Goal: Information Seeking & Learning: Check status

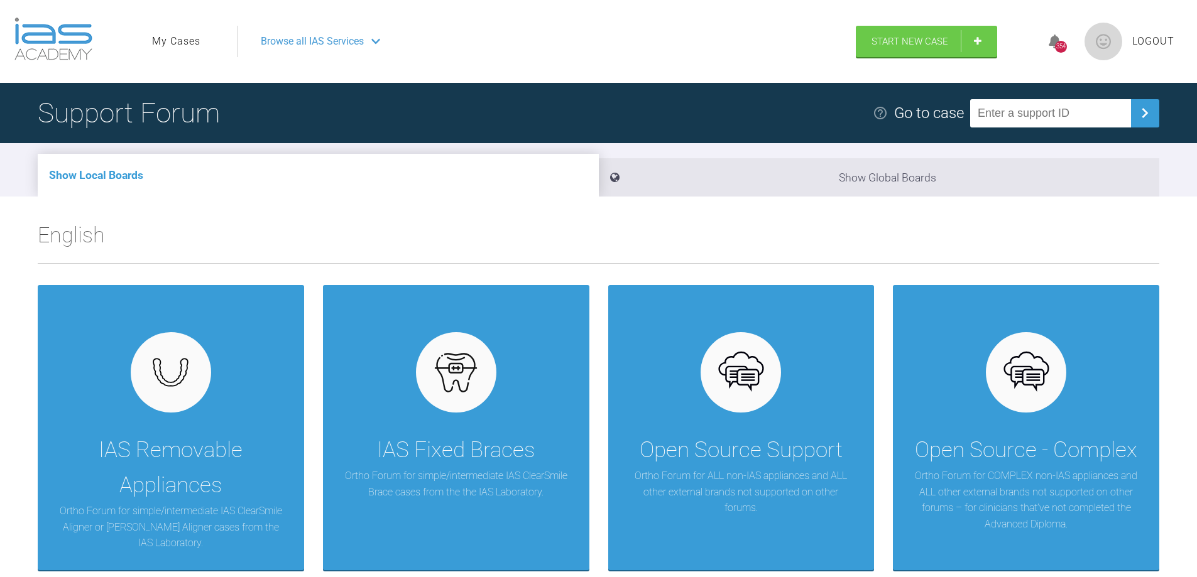
click at [173, 43] on link "My Cases" at bounding box center [176, 41] width 48 height 16
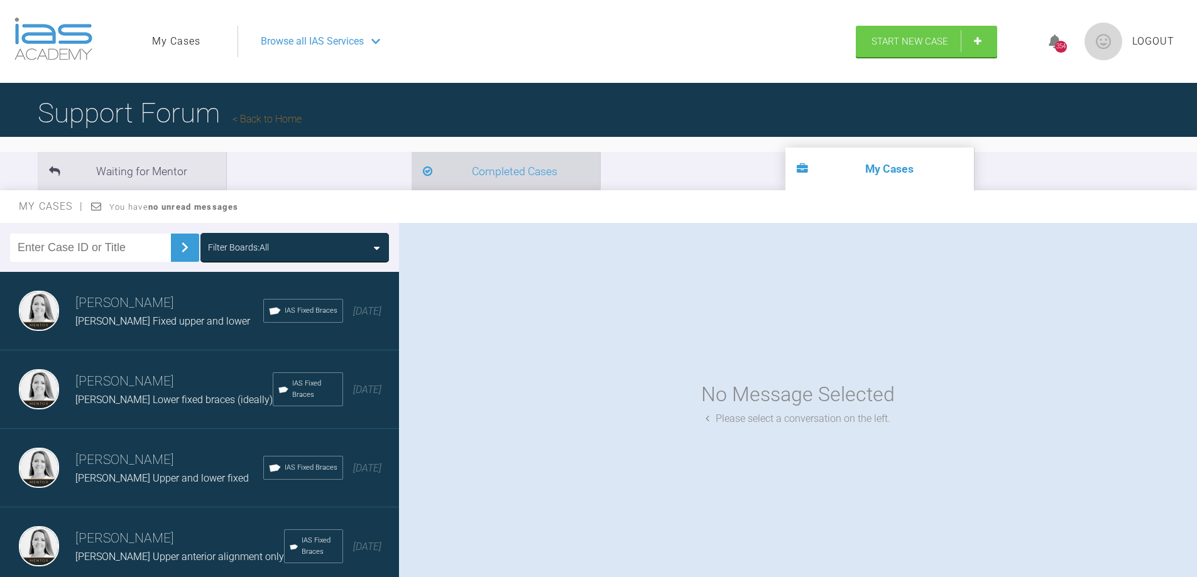
click at [412, 163] on li "Completed Cases" at bounding box center [506, 171] width 188 height 38
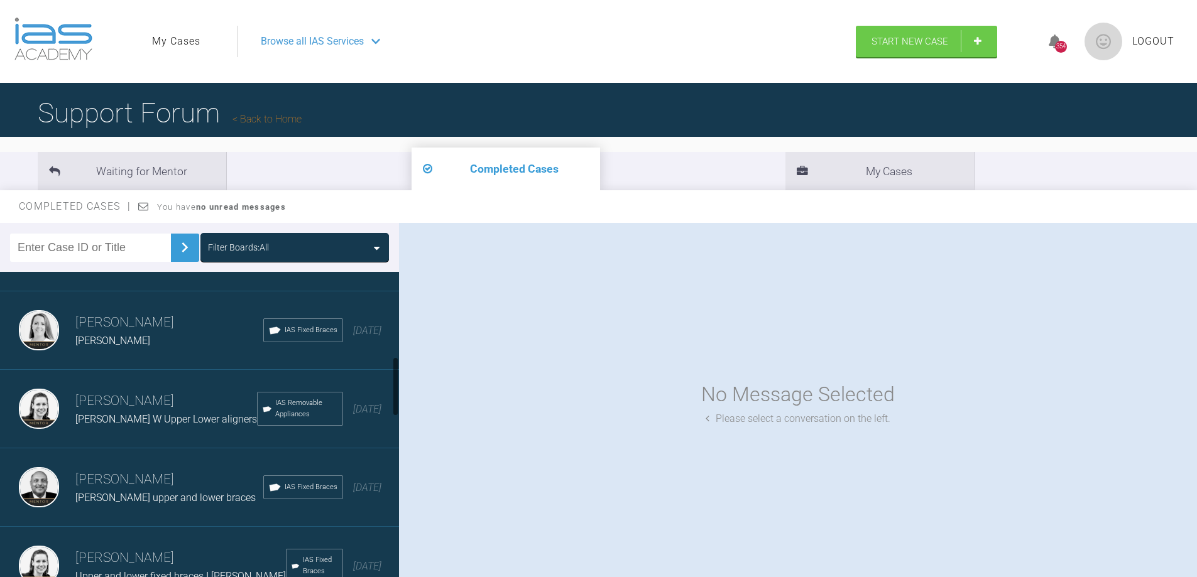
scroll to position [440, 0]
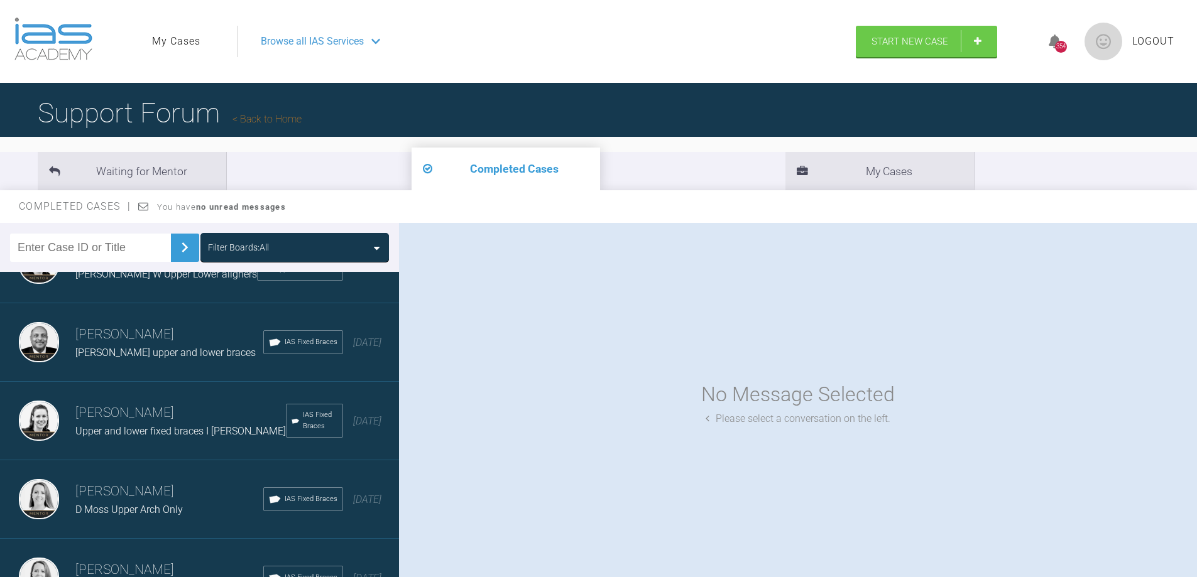
click at [118, 426] on span "Upper and lower fixed braces I [PERSON_NAME]" at bounding box center [180, 431] width 210 height 12
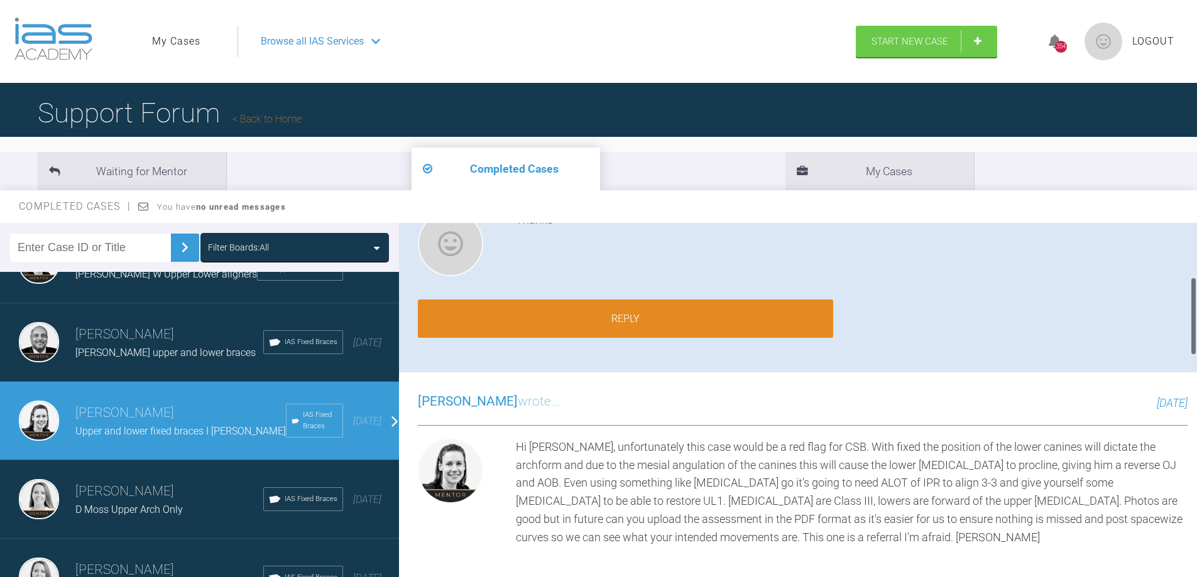
scroll to position [251, 0]
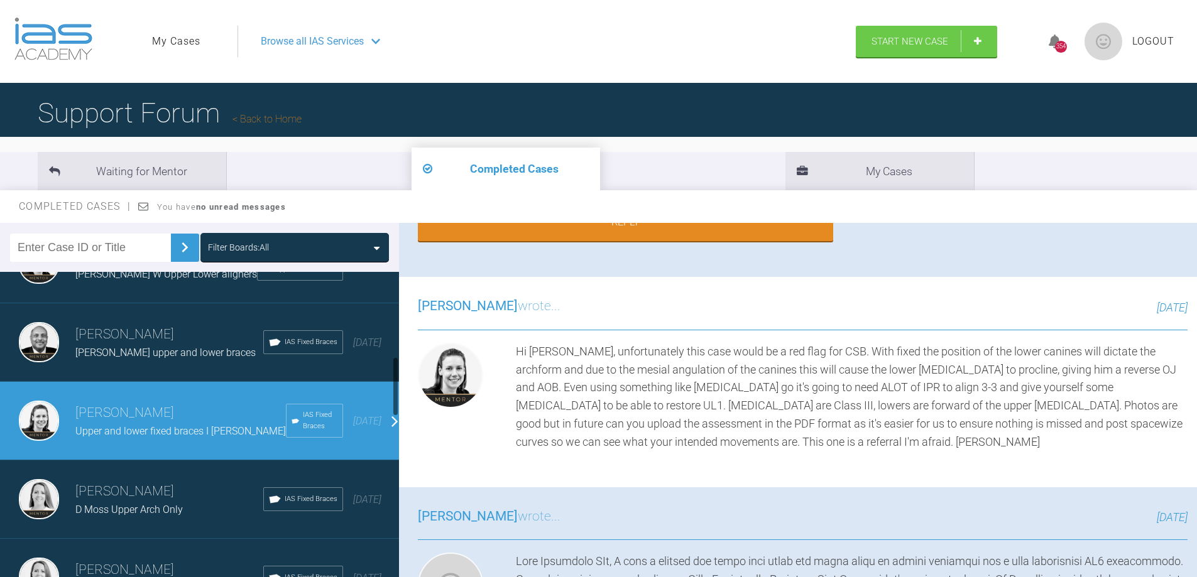
click at [121, 496] on h3 "[PERSON_NAME]" at bounding box center [169, 491] width 188 height 21
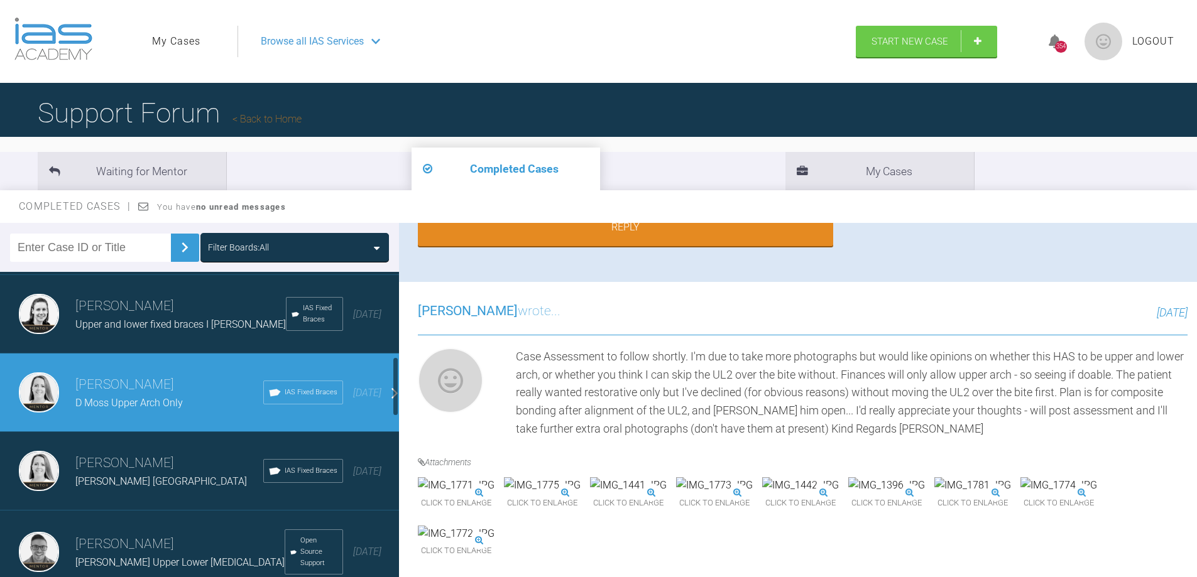
scroll to position [628, 0]
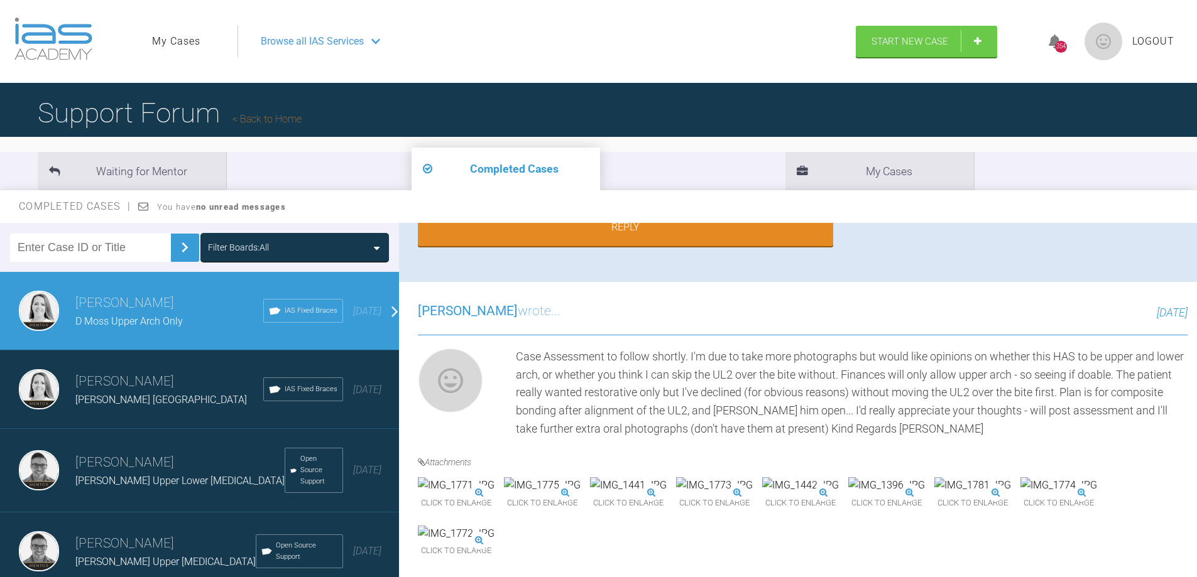
click at [126, 383] on h3 "[PERSON_NAME]" at bounding box center [169, 381] width 188 height 21
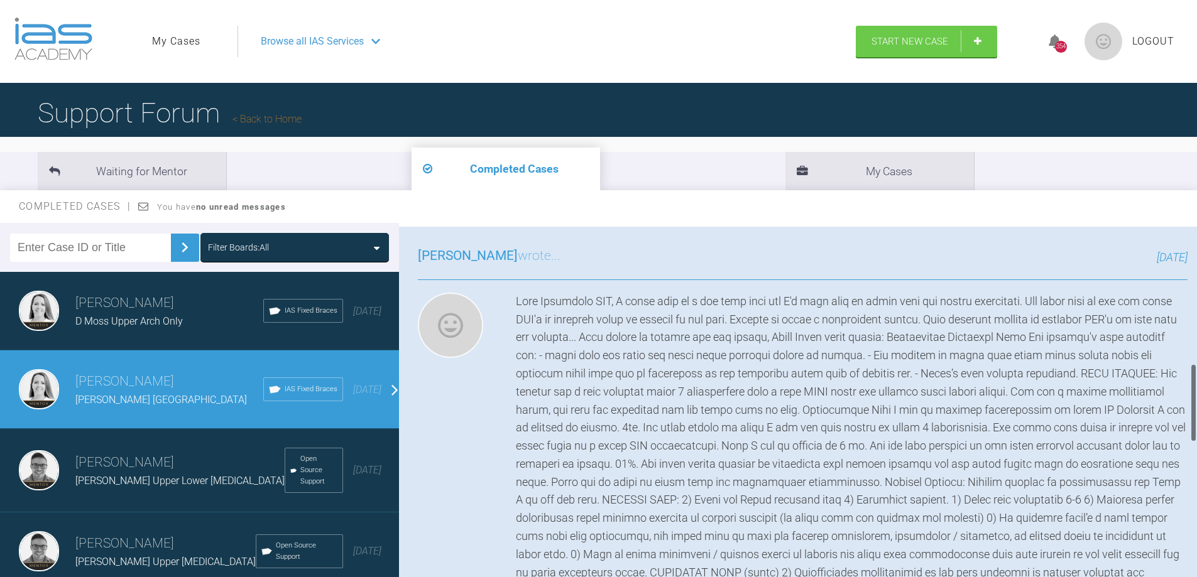
scroll to position [643, 0]
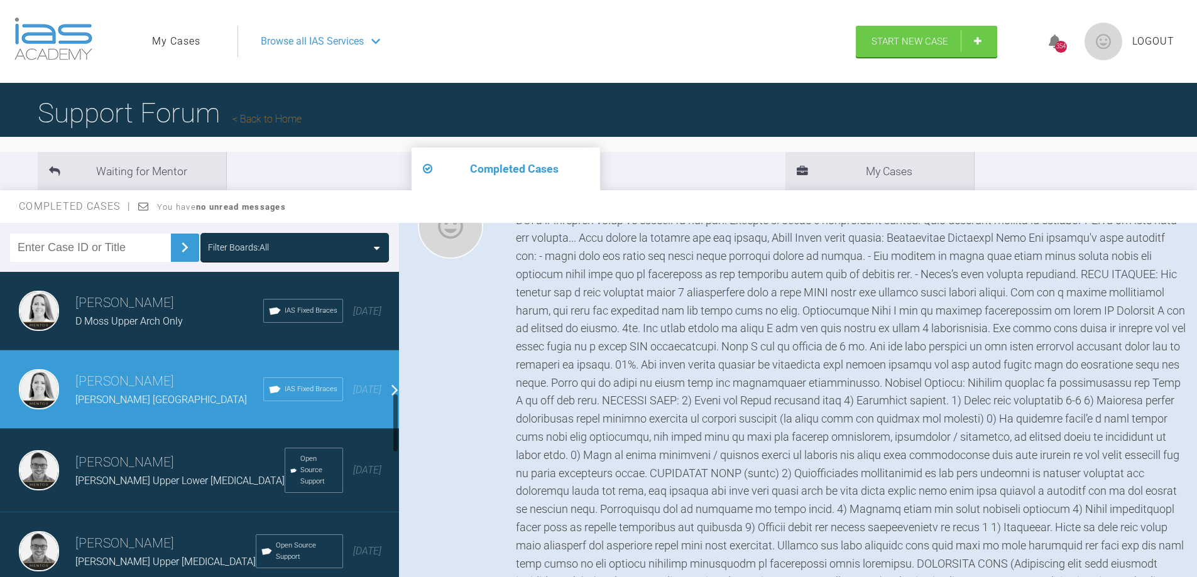
click at [101, 467] on h3 "[PERSON_NAME]" at bounding box center [179, 462] width 209 height 21
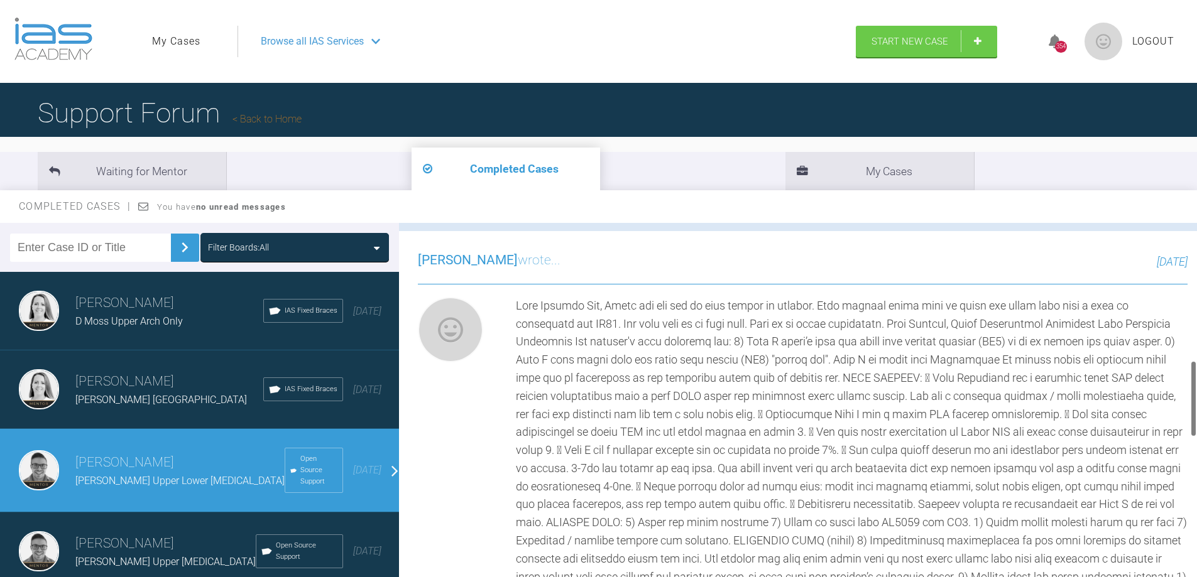
scroll to position [894, 0]
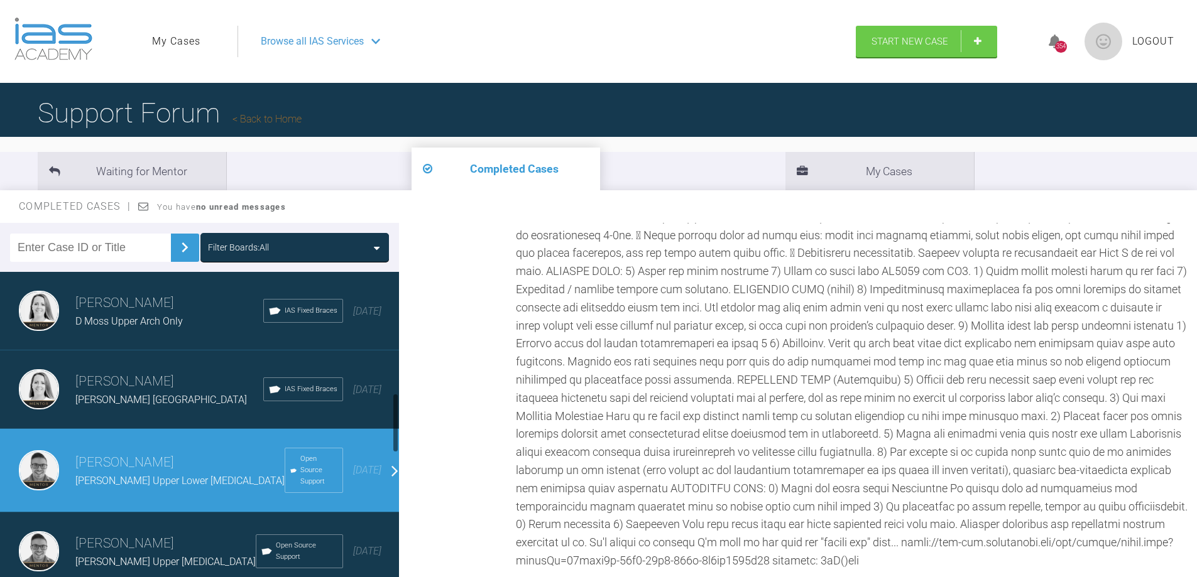
click at [109, 537] on h3 "[PERSON_NAME]" at bounding box center [165, 543] width 180 height 21
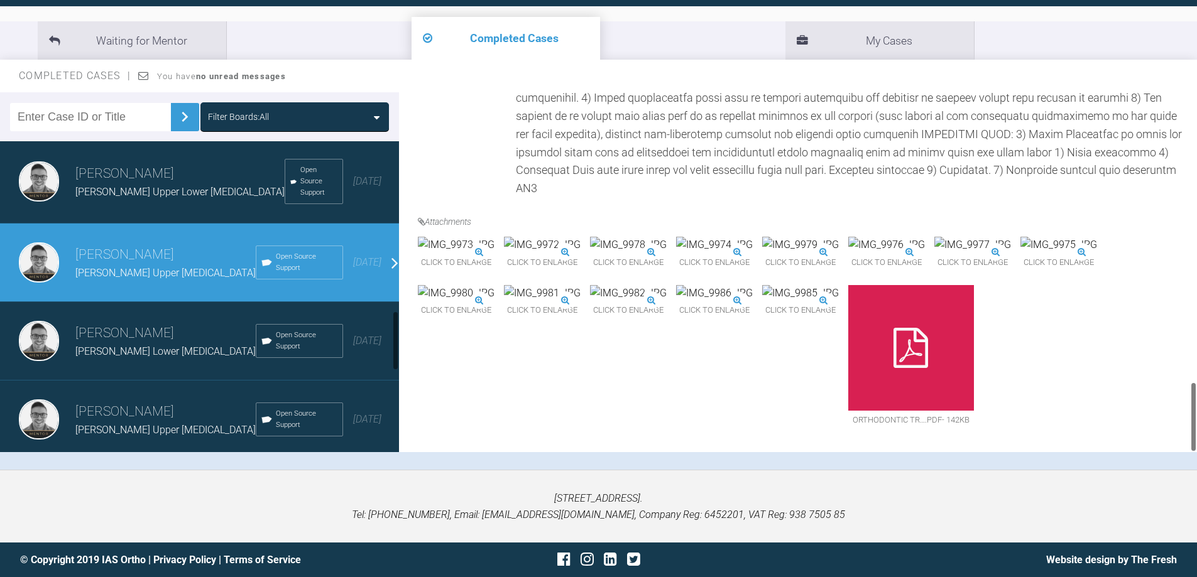
scroll to position [880, 0]
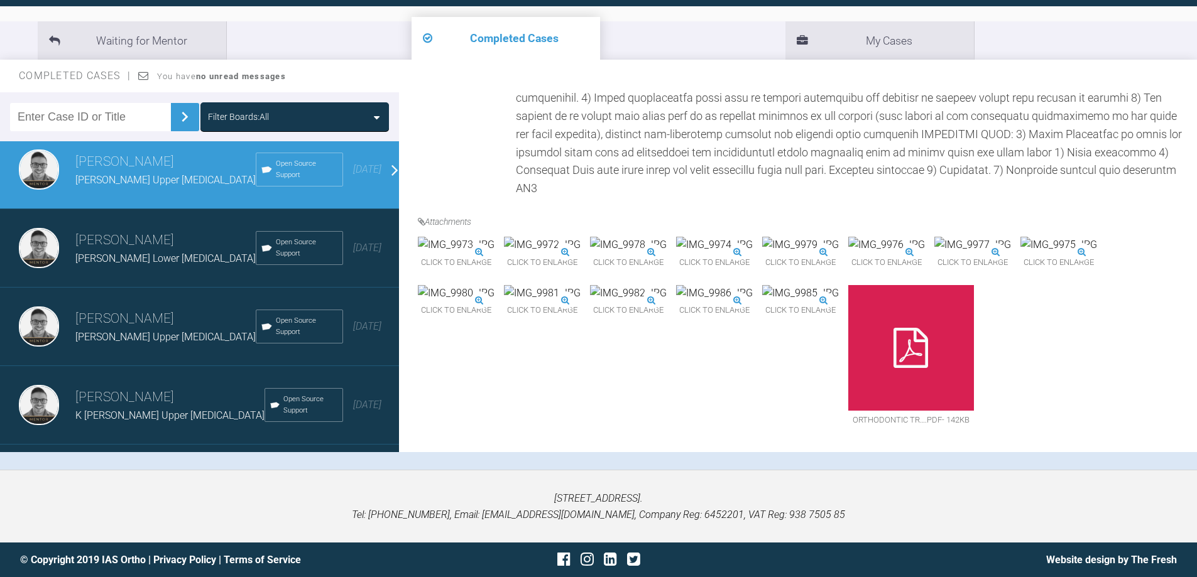
click at [112, 332] on span "[PERSON_NAME] Upper [MEDICAL_DATA]" at bounding box center [165, 337] width 180 height 12
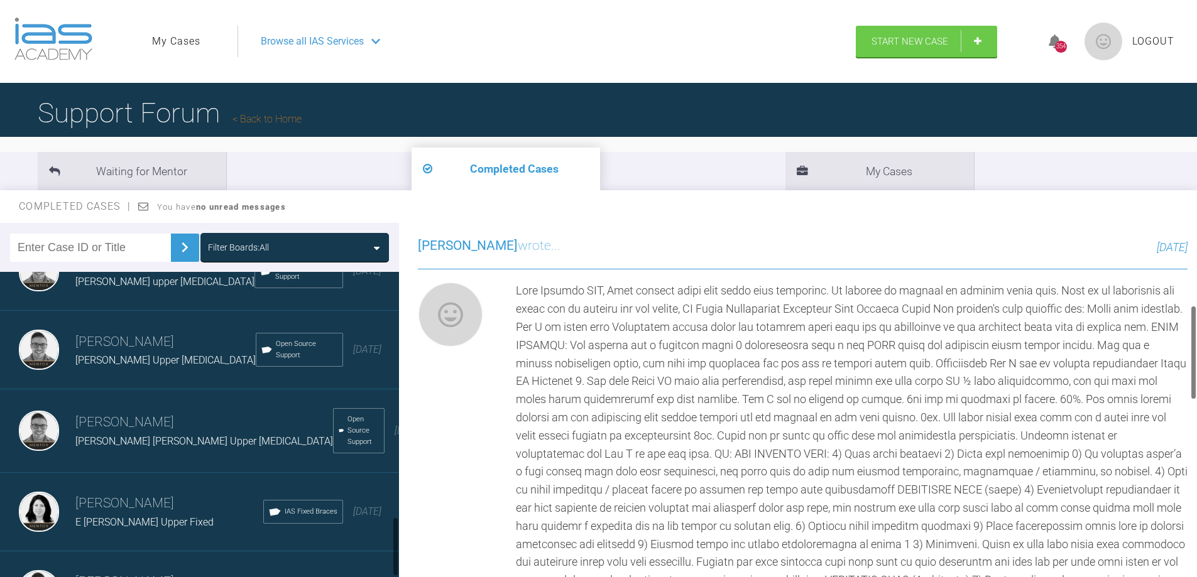
scroll to position [1299, 0]
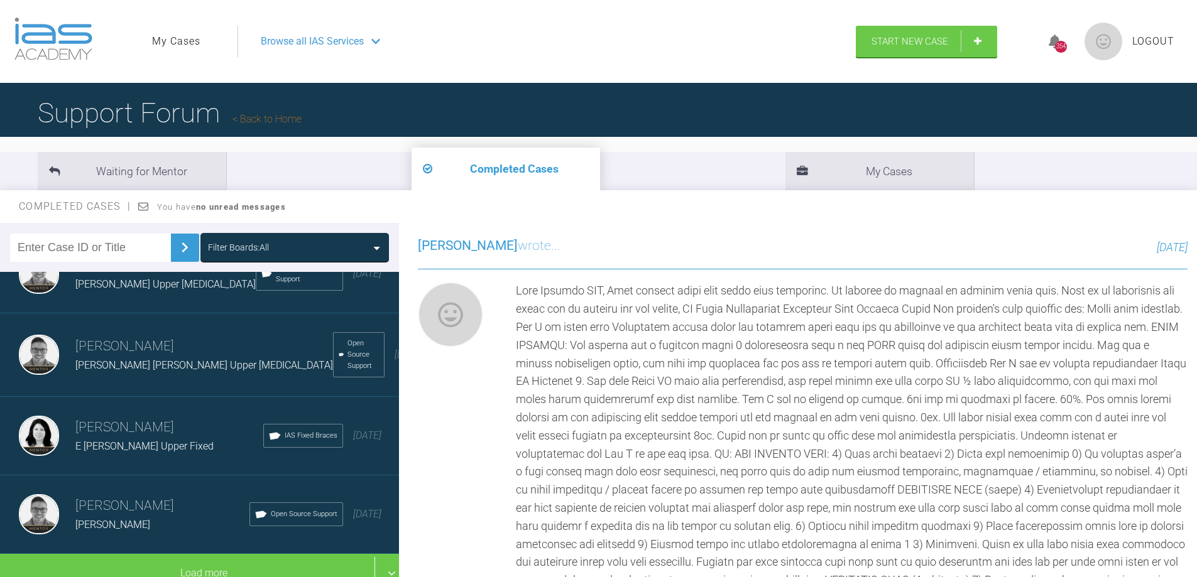
click at [107, 417] on h3 "[PERSON_NAME]" at bounding box center [169, 427] width 188 height 21
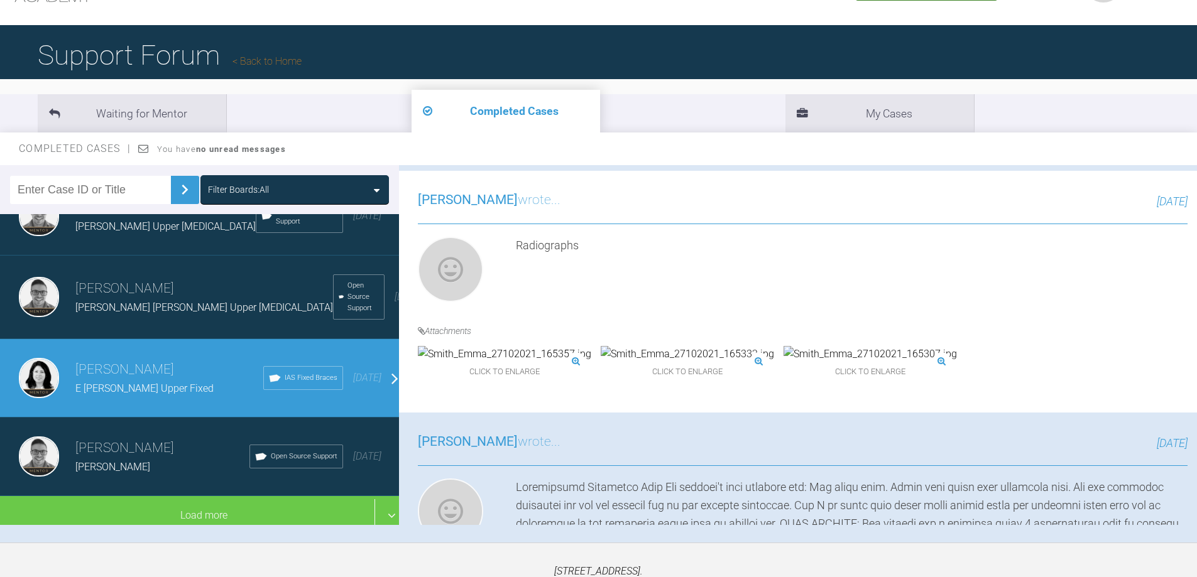
scroll to position [131, 0]
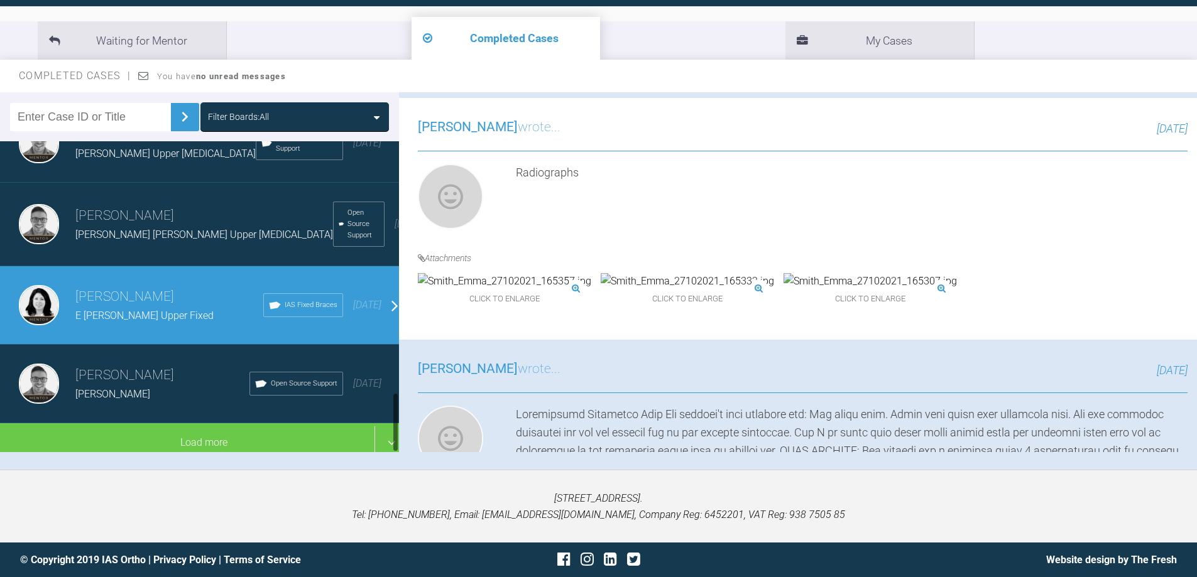
click at [114, 388] on span "[PERSON_NAME]" at bounding box center [112, 394] width 75 height 12
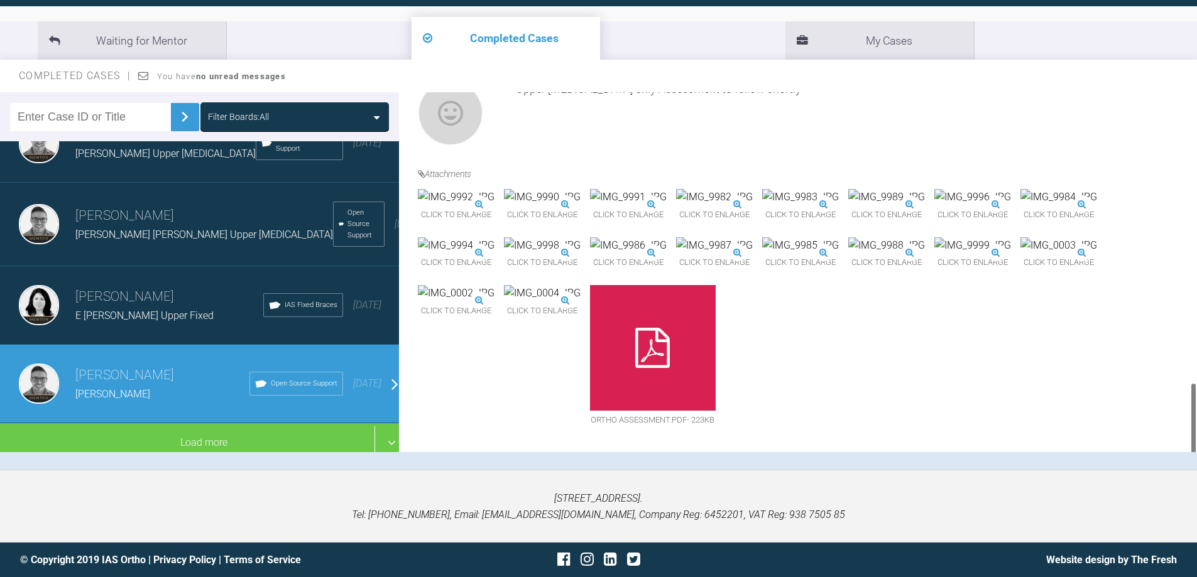
scroll to position [1331, 0]
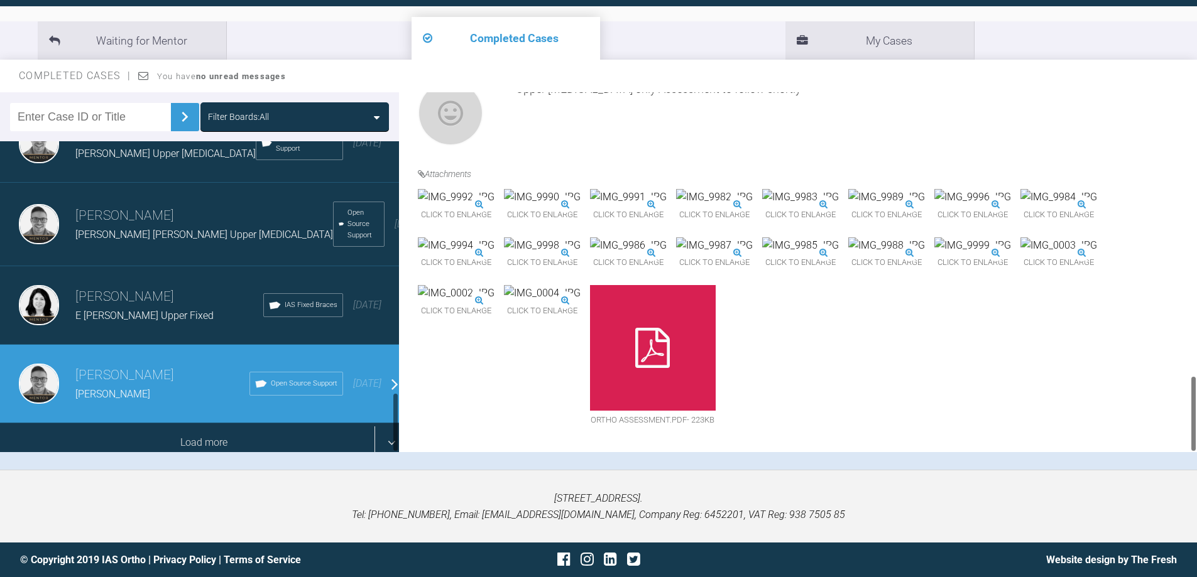
click at [382, 430] on div "Load more" at bounding box center [204, 442] width 408 height 39
click at [206, 432] on div "Load more" at bounding box center [204, 442] width 408 height 39
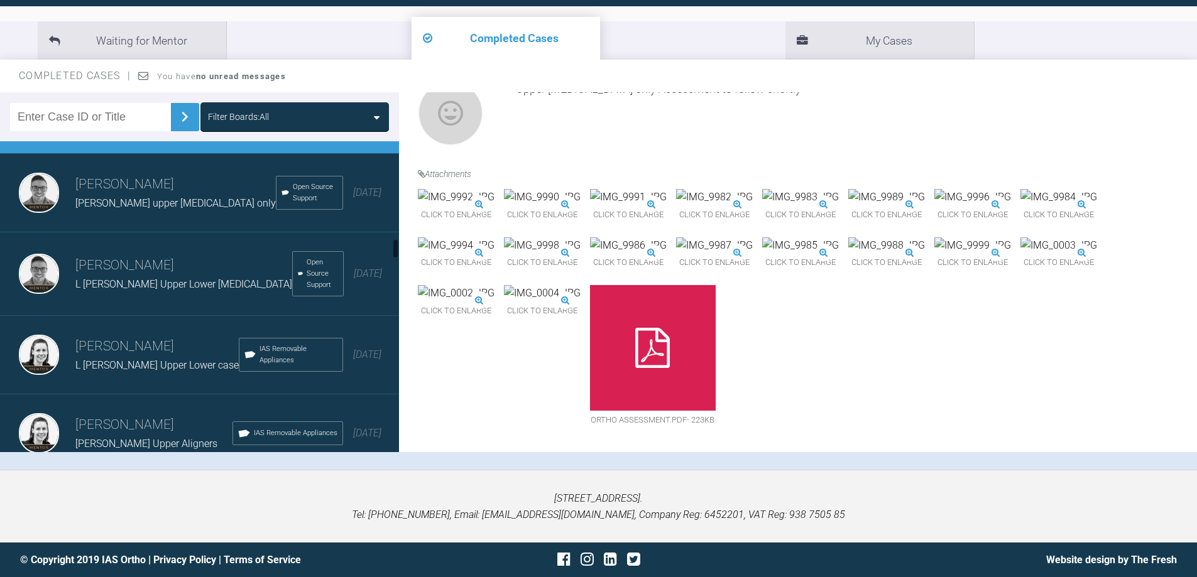
scroll to position [1738, 0]
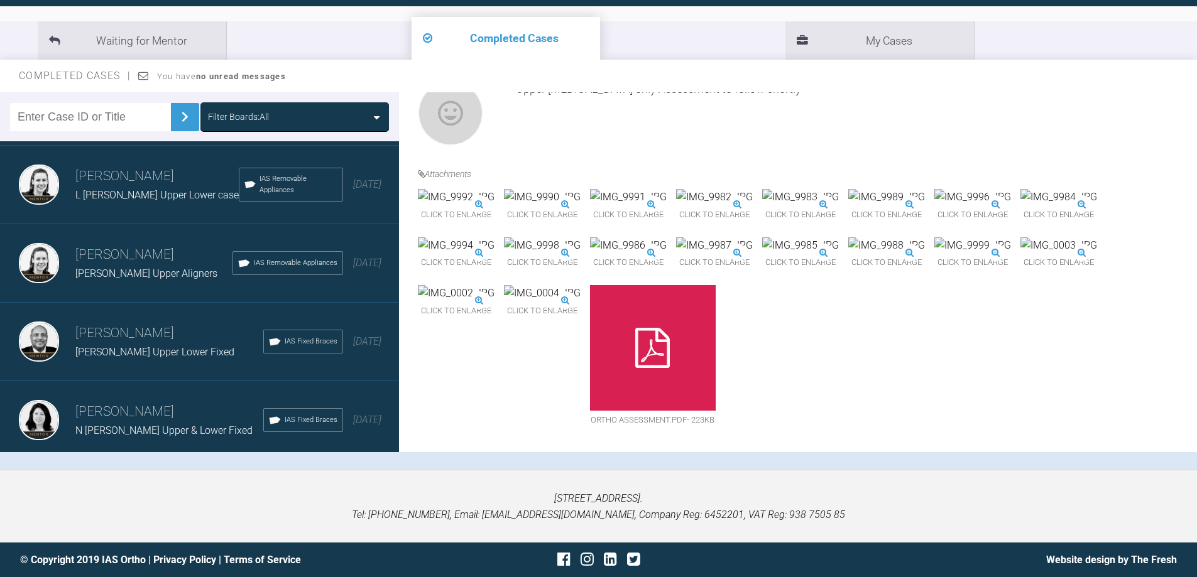
click at [105, 346] on span "[PERSON_NAME] Upper Lower Fixed" at bounding box center [154, 352] width 159 height 12
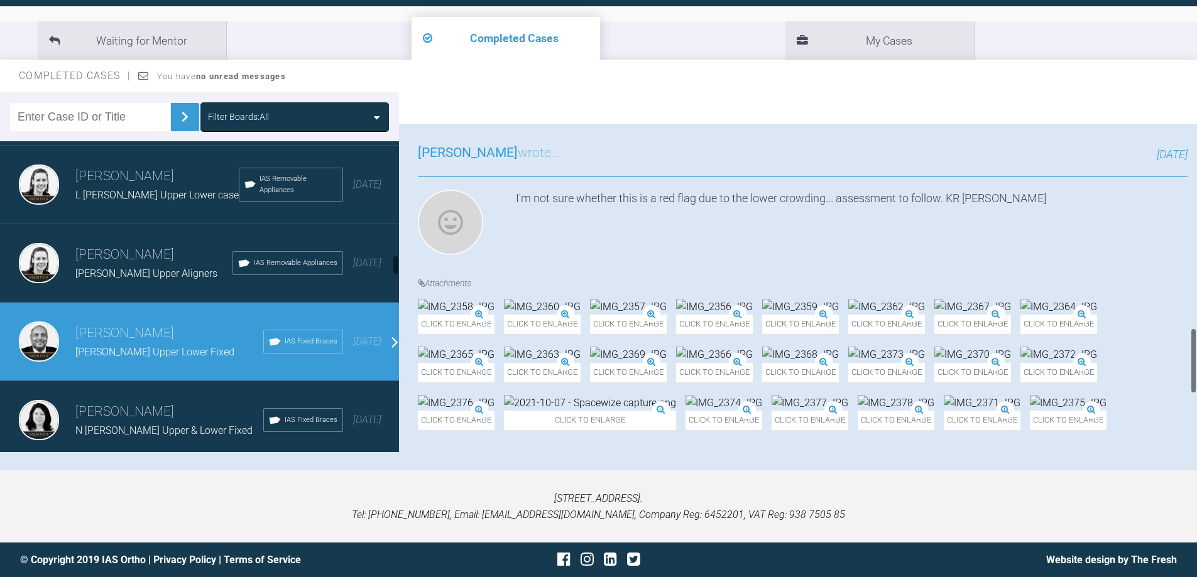
click at [109, 425] on span "N [PERSON_NAME] Upper & Lower Fixed" at bounding box center [163, 431] width 177 height 12
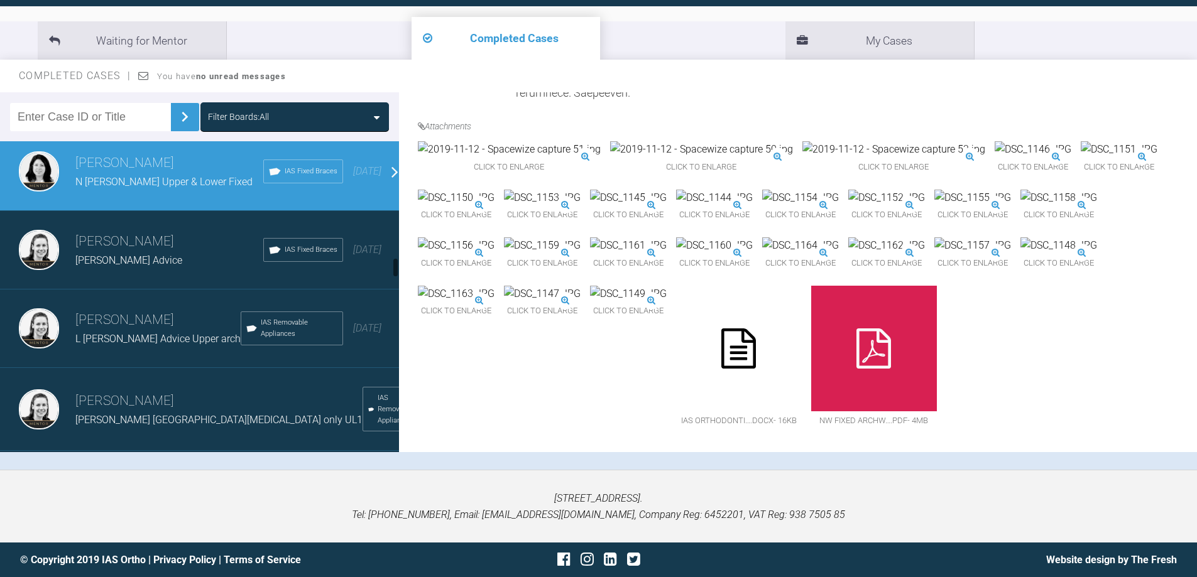
scroll to position [1990, 0]
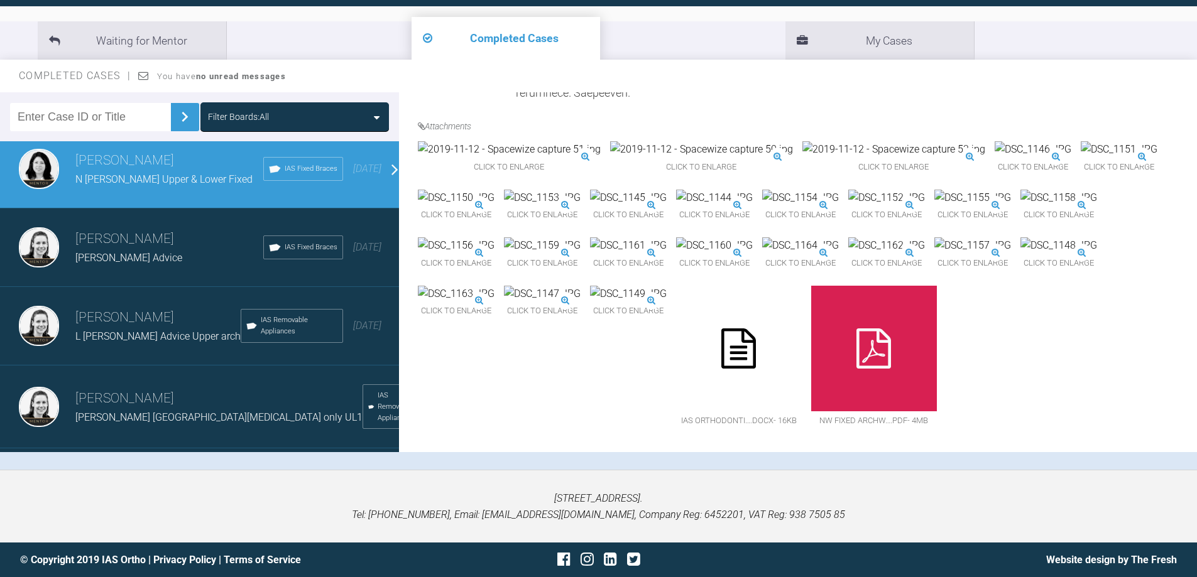
click at [117, 252] on span "[PERSON_NAME] Advice" at bounding box center [128, 258] width 107 height 12
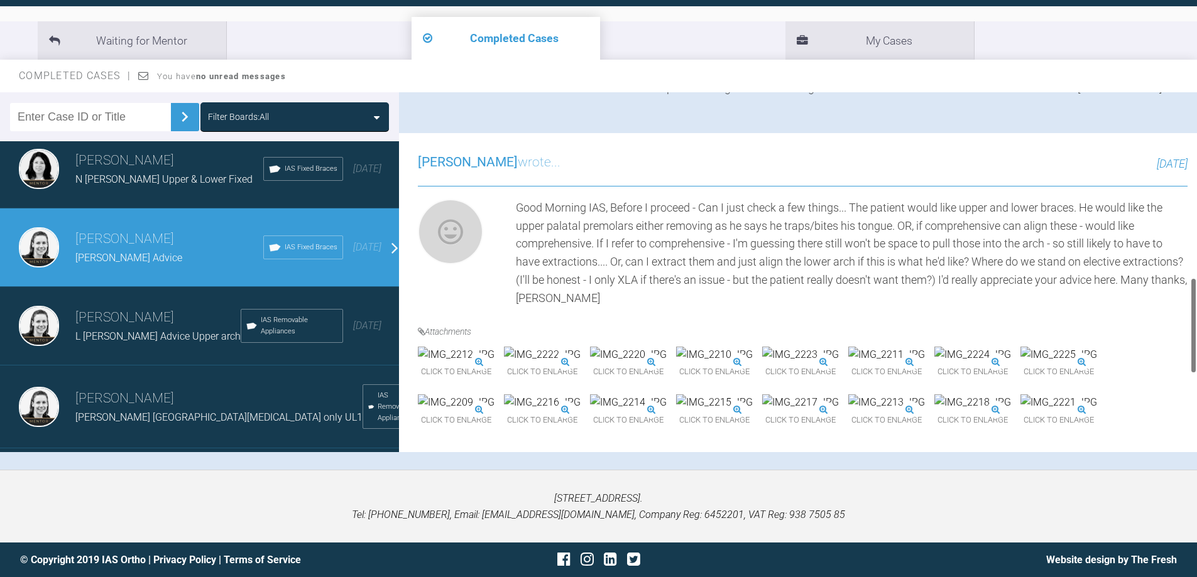
scroll to position [672, 0]
click at [105, 412] on span "[PERSON_NAME] [GEOGRAPHIC_DATA][MEDICAL_DATA] only UL1" at bounding box center [218, 418] width 287 height 12
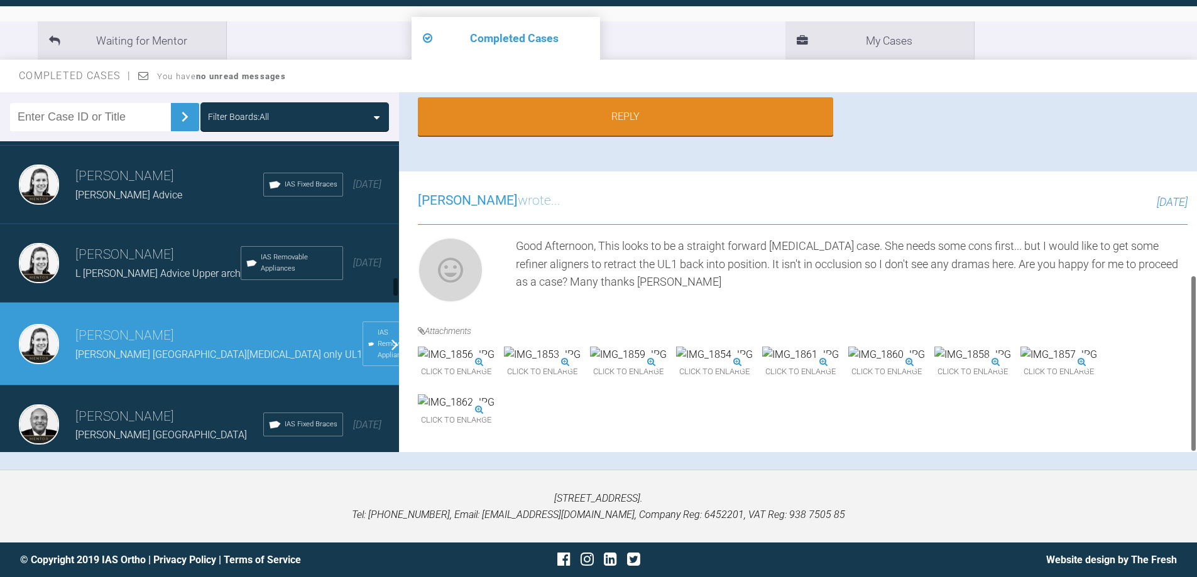
scroll to position [2178, 0]
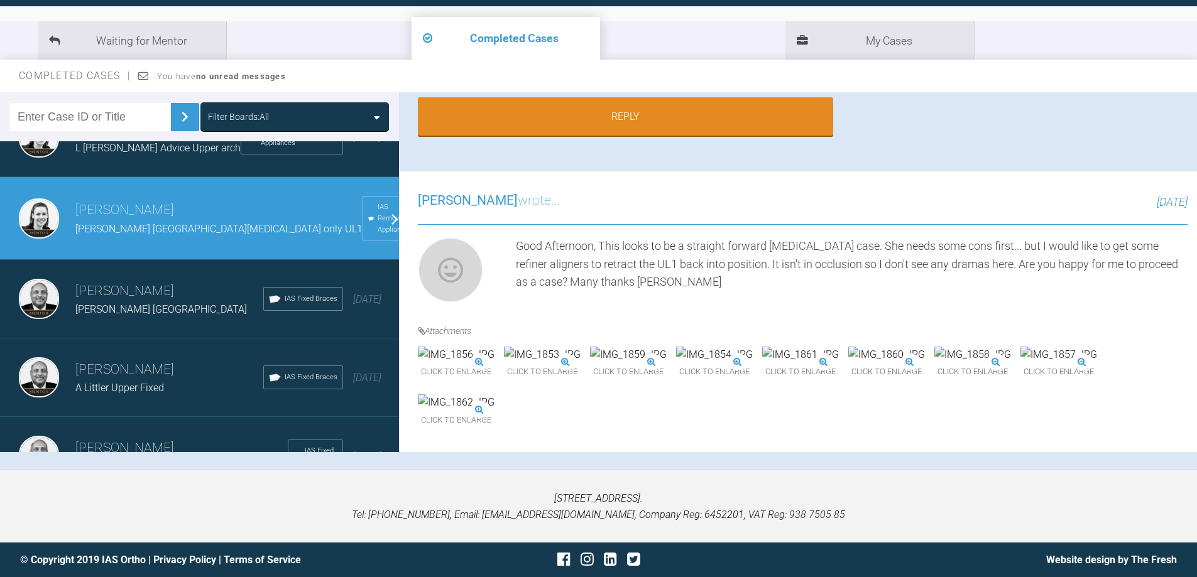
click at [119, 303] on span "[PERSON_NAME] [GEOGRAPHIC_DATA]" at bounding box center [161, 309] width 172 height 12
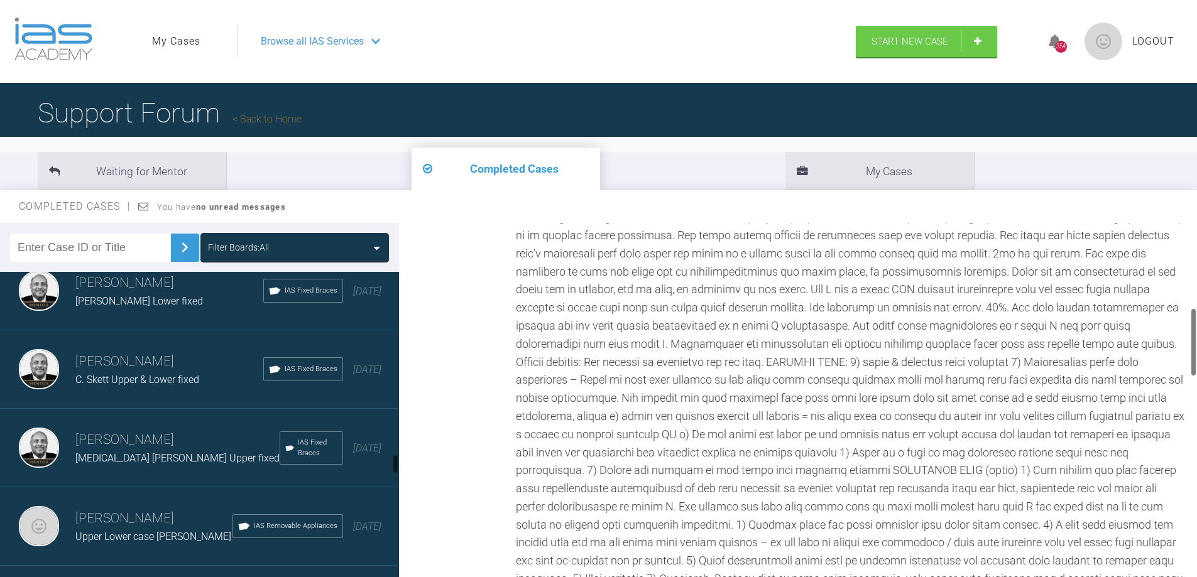
scroll to position [0, 0]
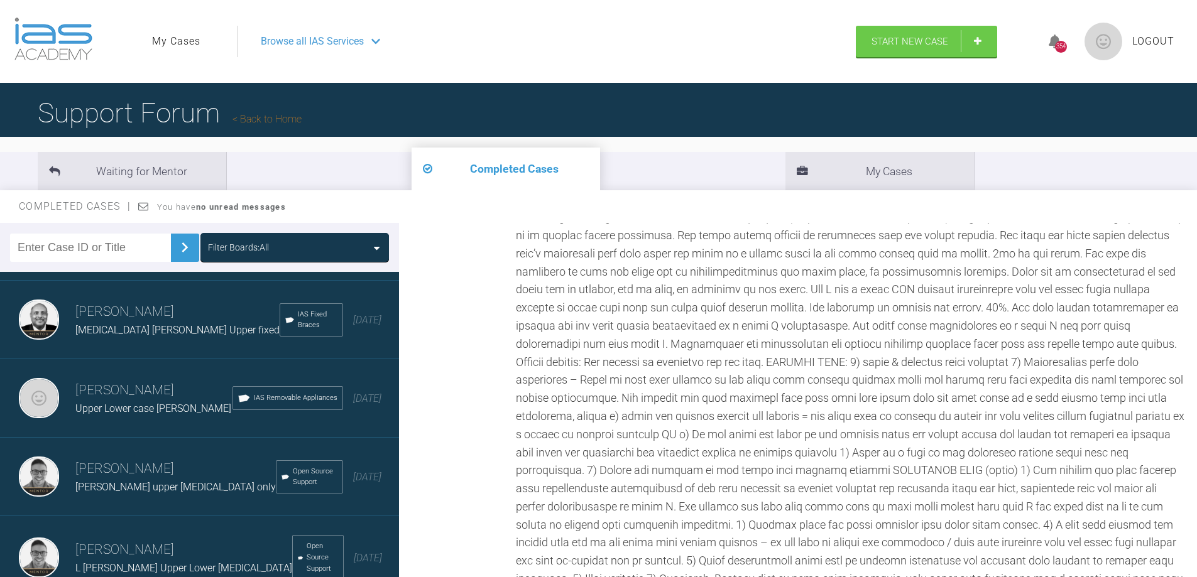
click at [124, 403] on span "Upper Lower case [PERSON_NAME]" at bounding box center [153, 409] width 156 height 12
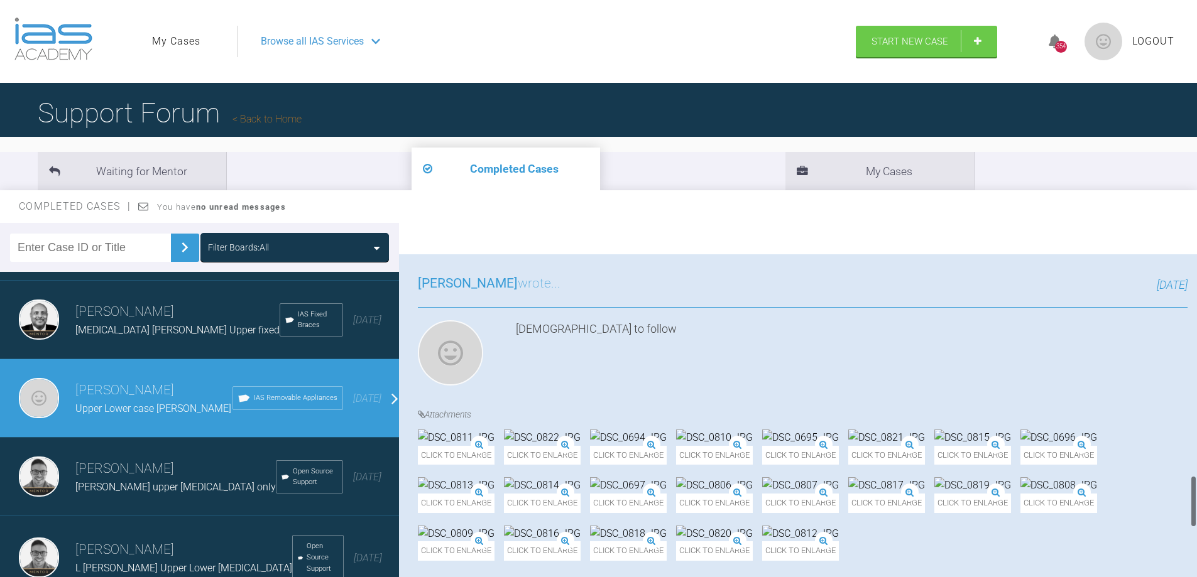
scroll to position [1948, 0]
click at [117, 481] on span "[PERSON_NAME] upper [MEDICAL_DATA] only" at bounding box center [175, 487] width 200 height 12
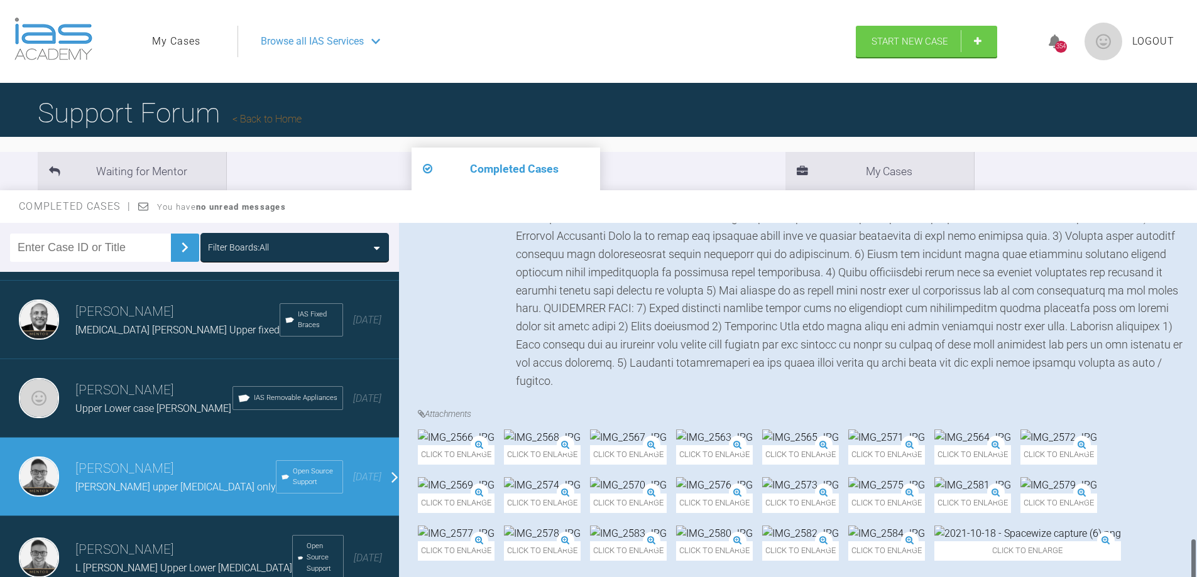
click at [112, 562] on span "L [PERSON_NAME] Upper Lower [MEDICAL_DATA]" at bounding box center [183, 568] width 217 height 12
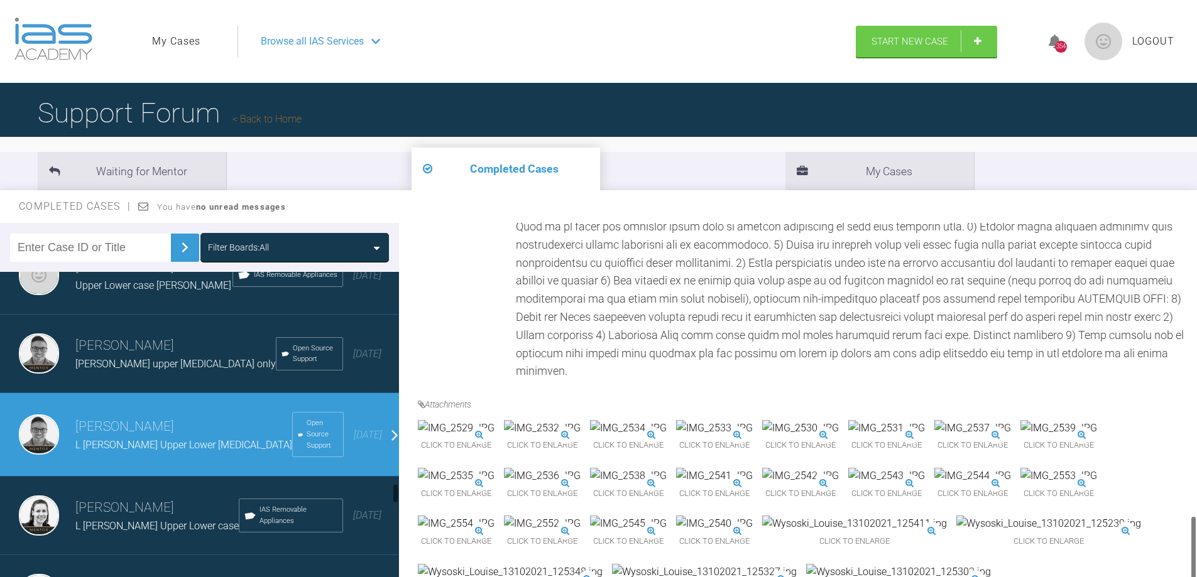
scroll to position [3246, 0]
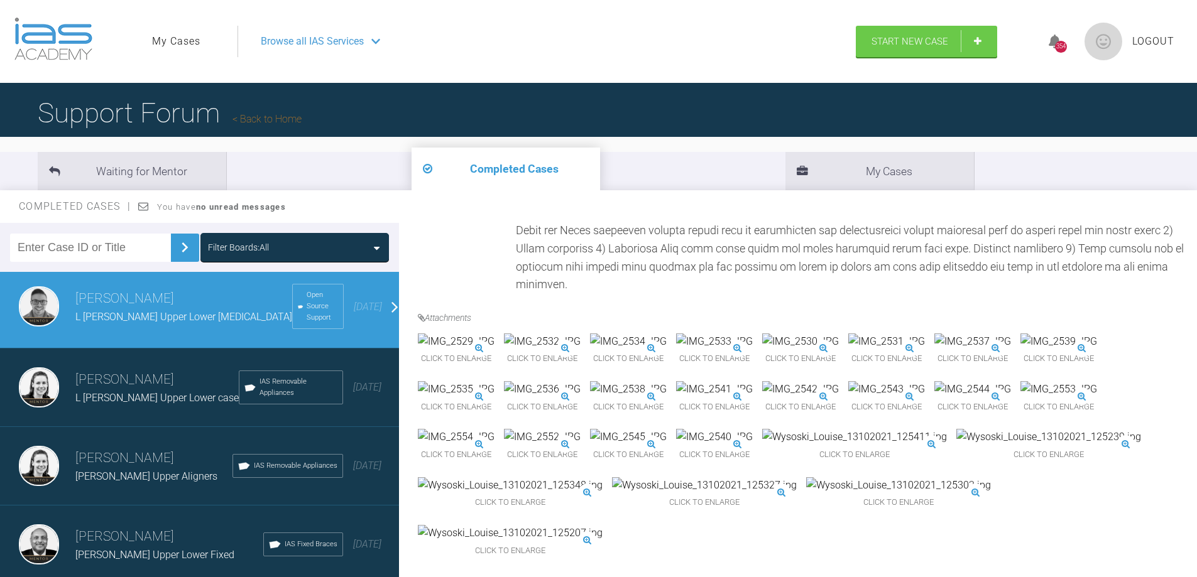
click at [119, 392] on span "L [PERSON_NAME] Upper Lower case" at bounding box center [156, 398] width 163 height 12
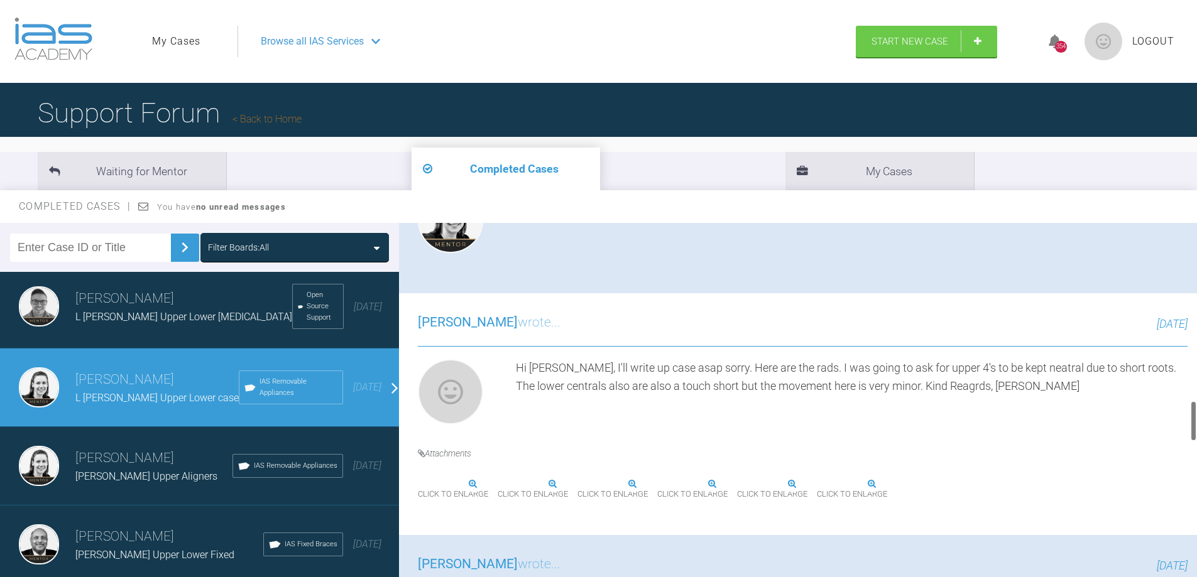
scroll to position [1257, 0]
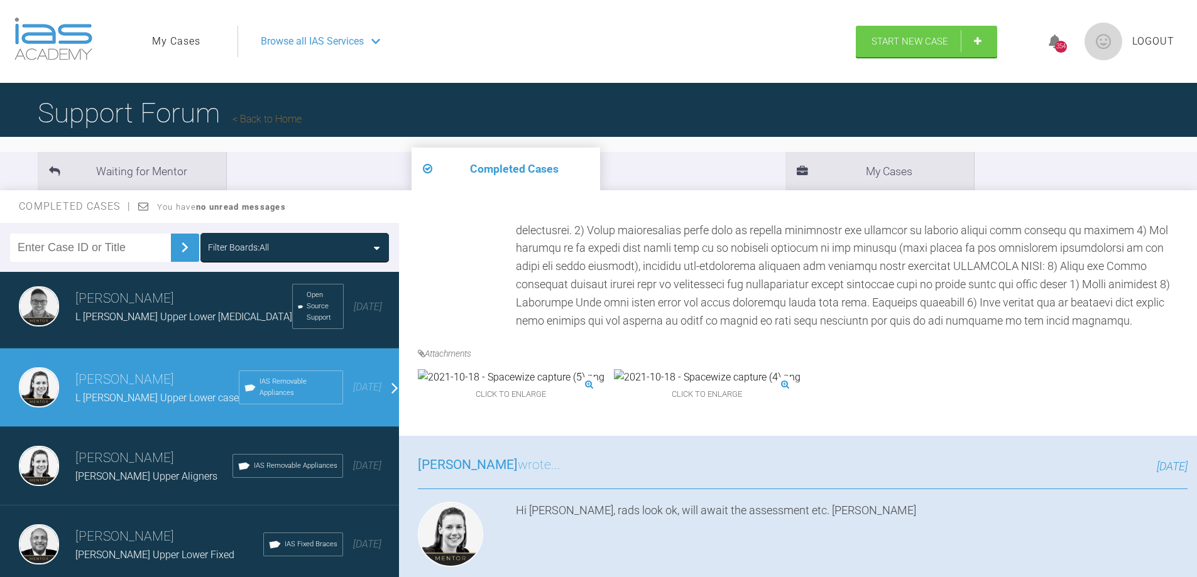
click at [115, 549] on span "[PERSON_NAME] Upper Lower Fixed" at bounding box center [154, 555] width 159 height 12
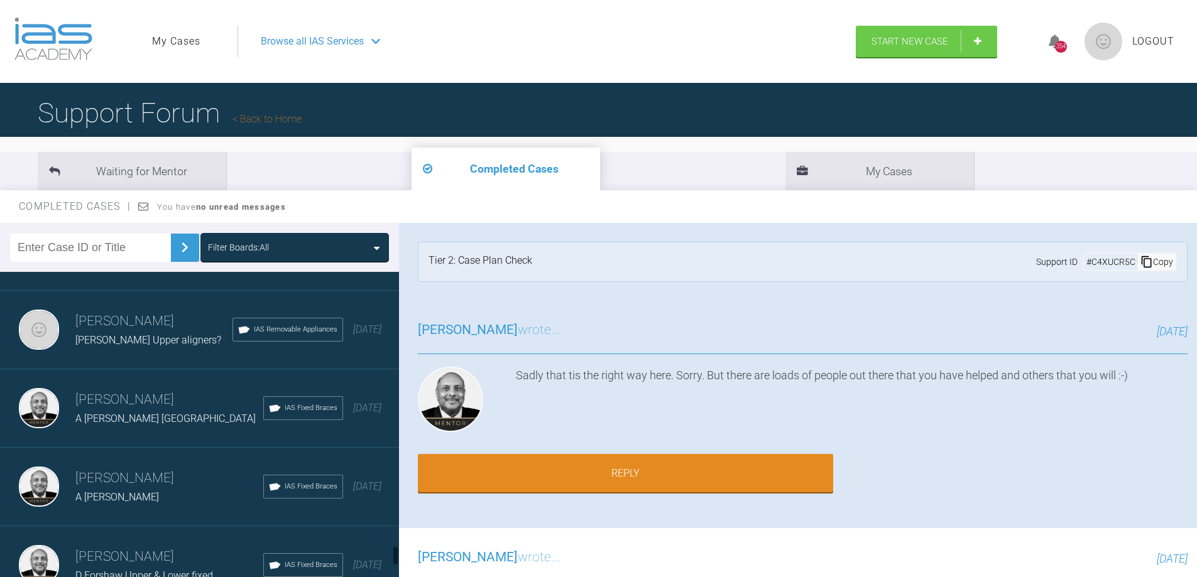
scroll to position [4189, 0]
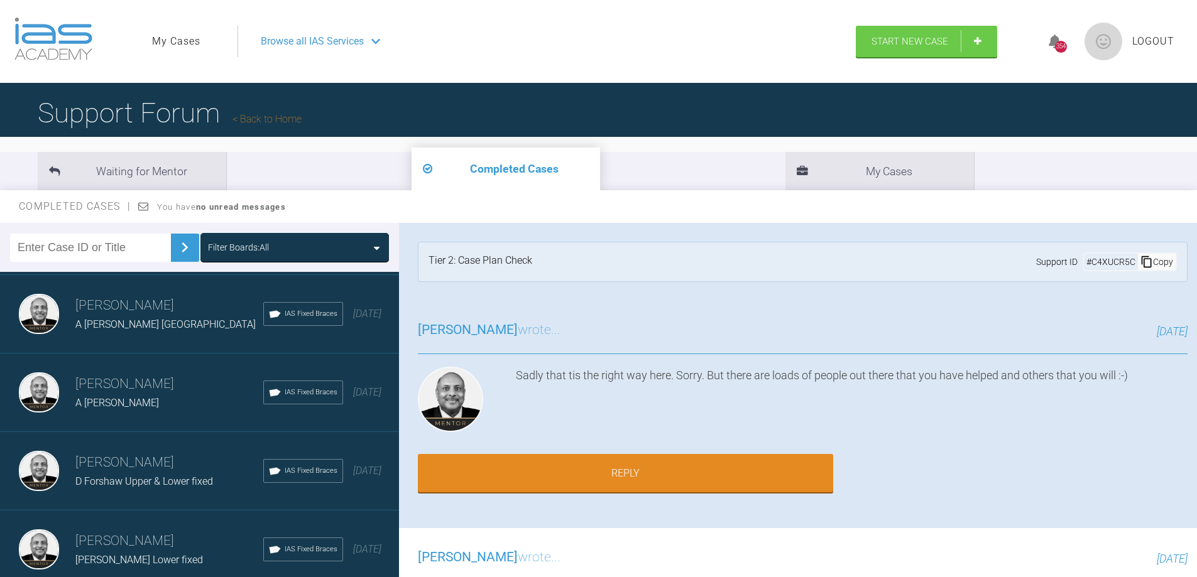
click at [123, 476] on span "D Forshaw Upper & Lower fixed" at bounding box center [144, 482] width 138 height 12
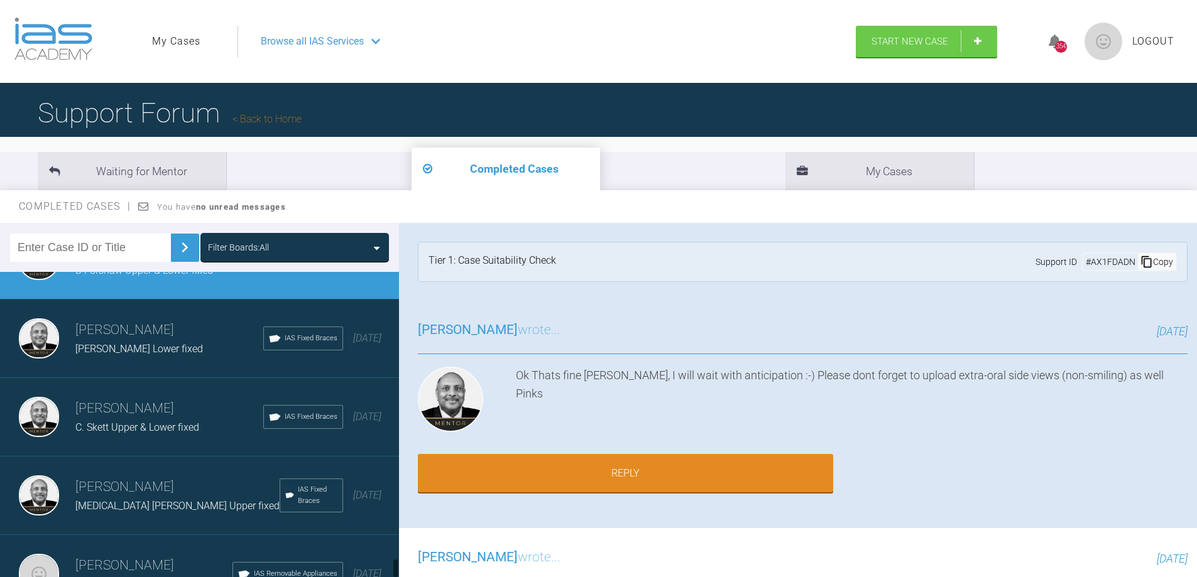
scroll to position [4440, 0]
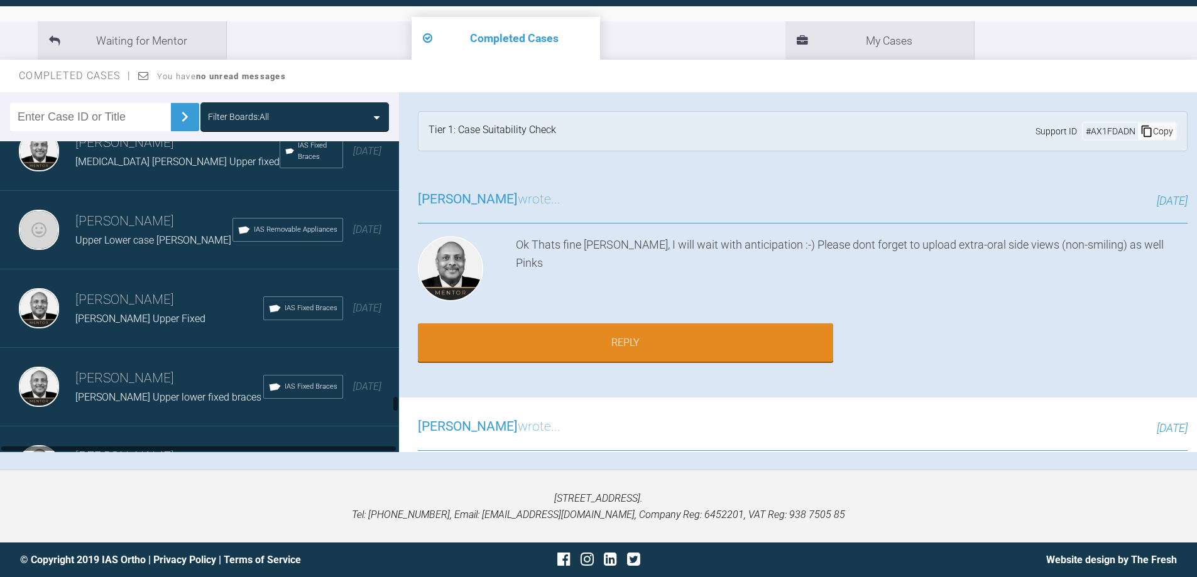
scroll to position [4691, 0]
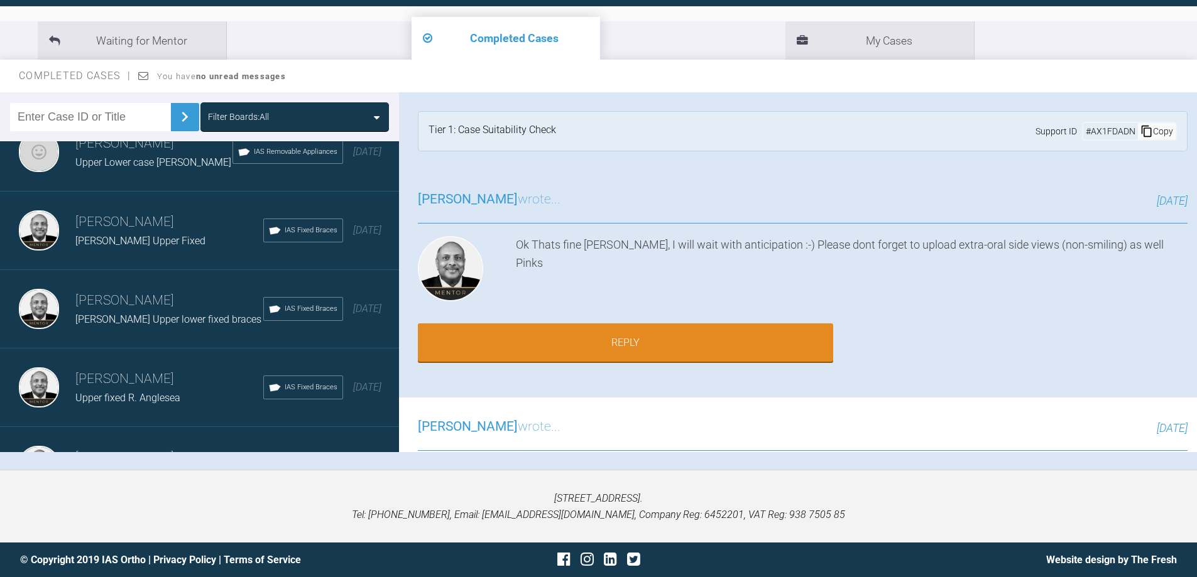
click at [146, 313] on span "[PERSON_NAME] Upper lower fixed braces" at bounding box center [168, 319] width 186 height 12
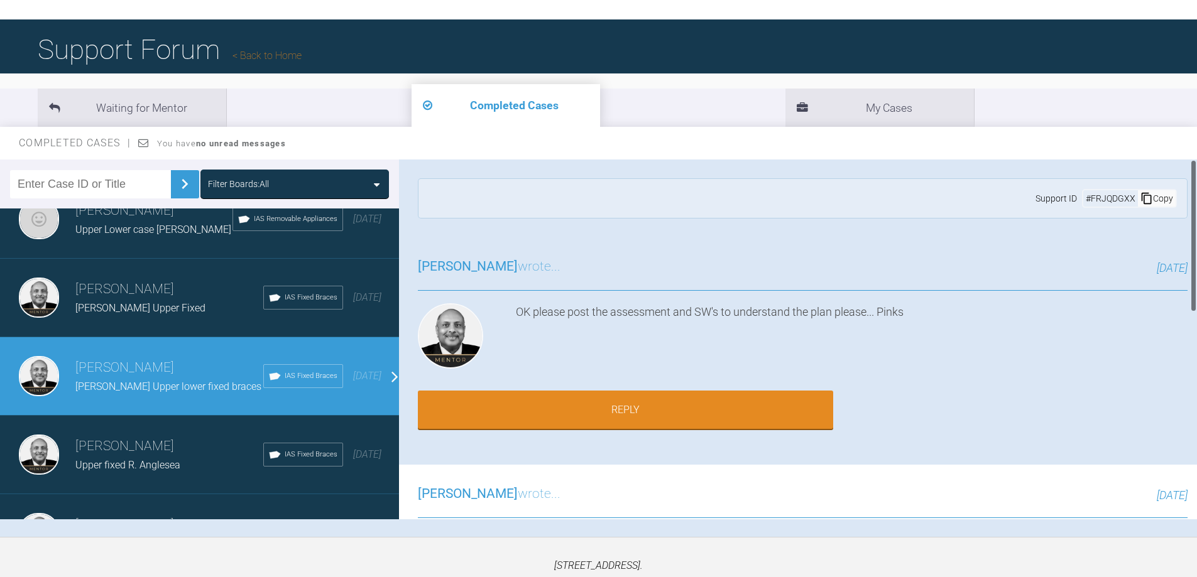
scroll to position [0, 0]
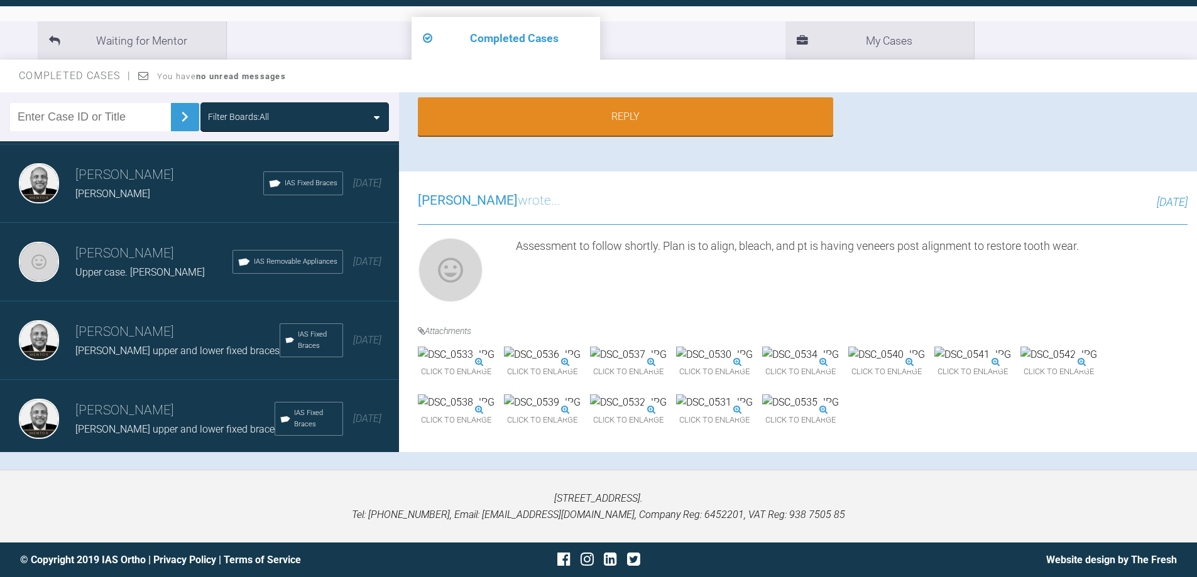
click at [108, 266] on span "Upper case. [PERSON_NAME]" at bounding box center [139, 272] width 129 height 12
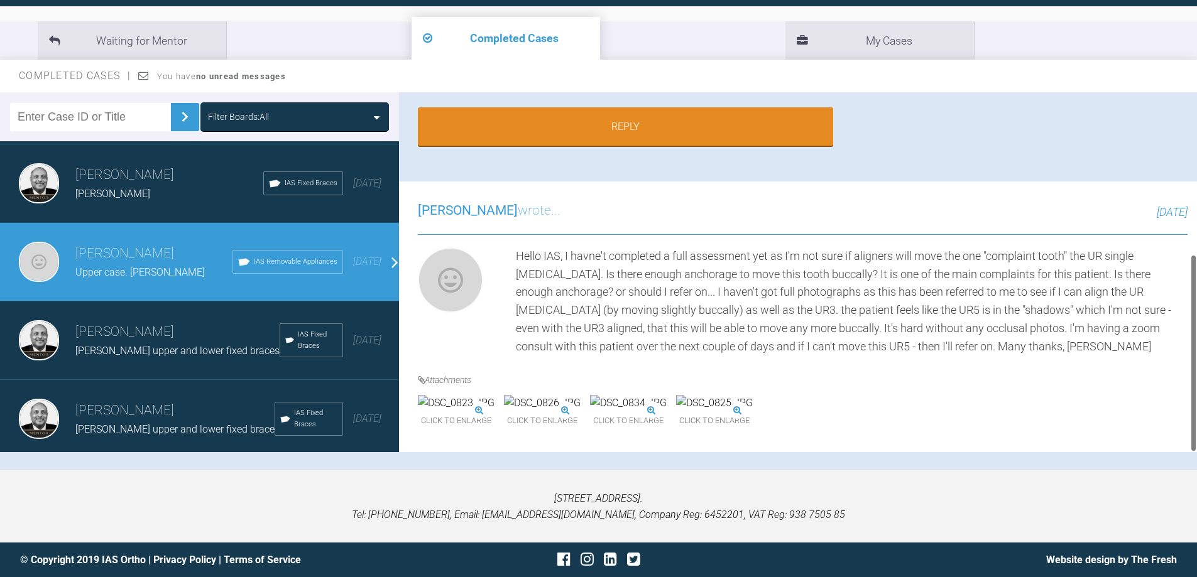
click at [116, 345] on span "[PERSON_NAME] upper and lower fixed braces" at bounding box center [177, 351] width 204 height 12
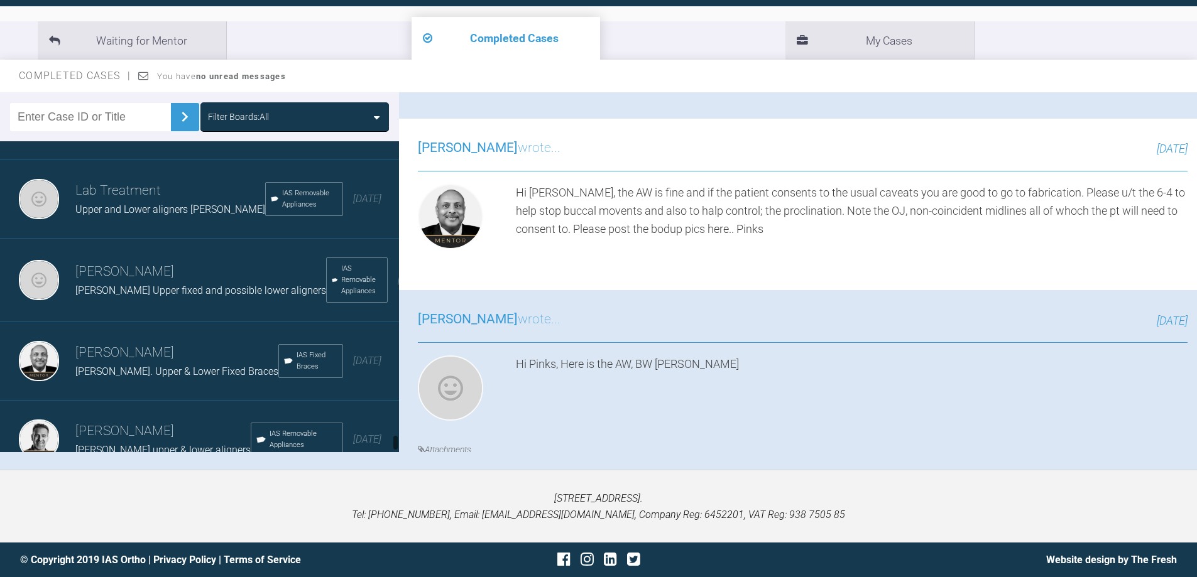
scroll to position [5430, 0]
click at [148, 365] on span "[PERSON_NAME]. Upper & Lower Fixed Braces" at bounding box center [176, 371] width 203 height 12
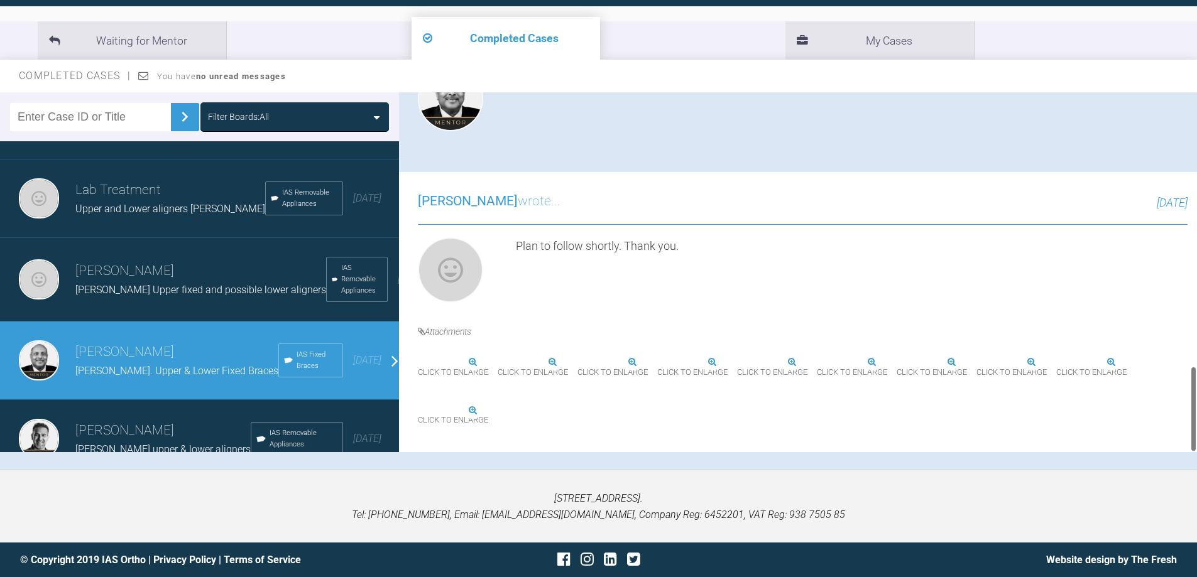
scroll to position [1663, 0]
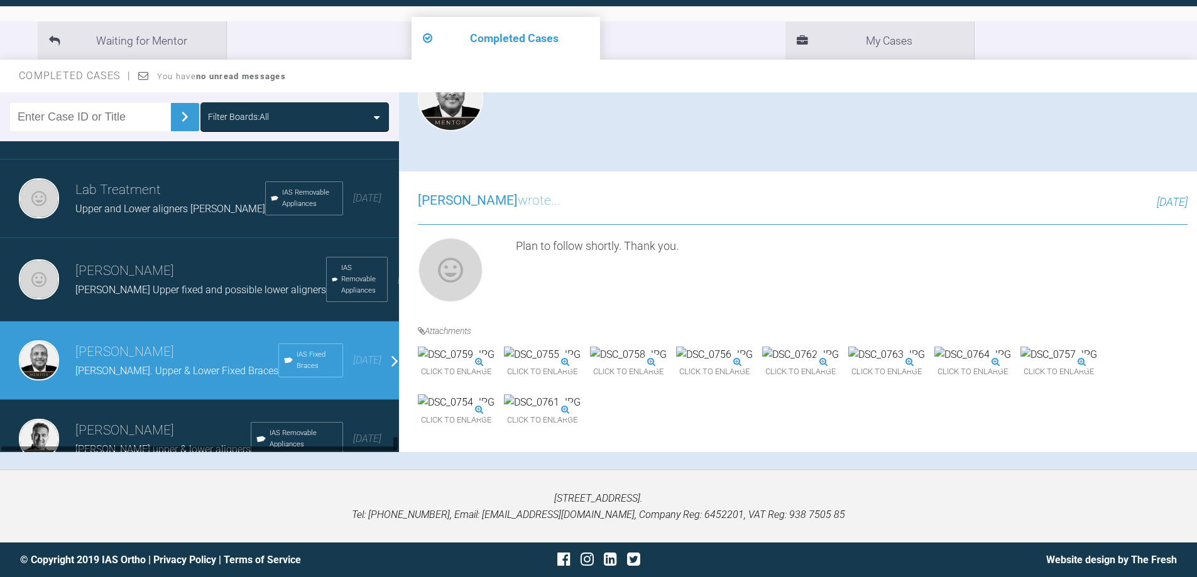
click at [155, 444] on span "[PERSON_NAME] upper & lower aligners" at bounding box center [162, 450] width 175 height 12
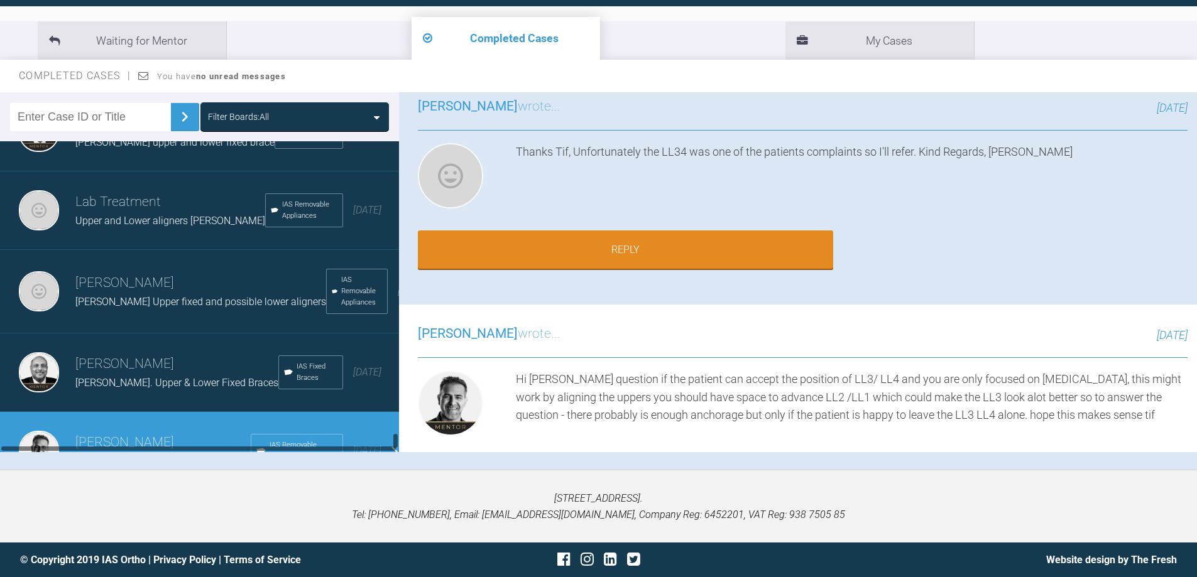
scroll to position [5430, 0]
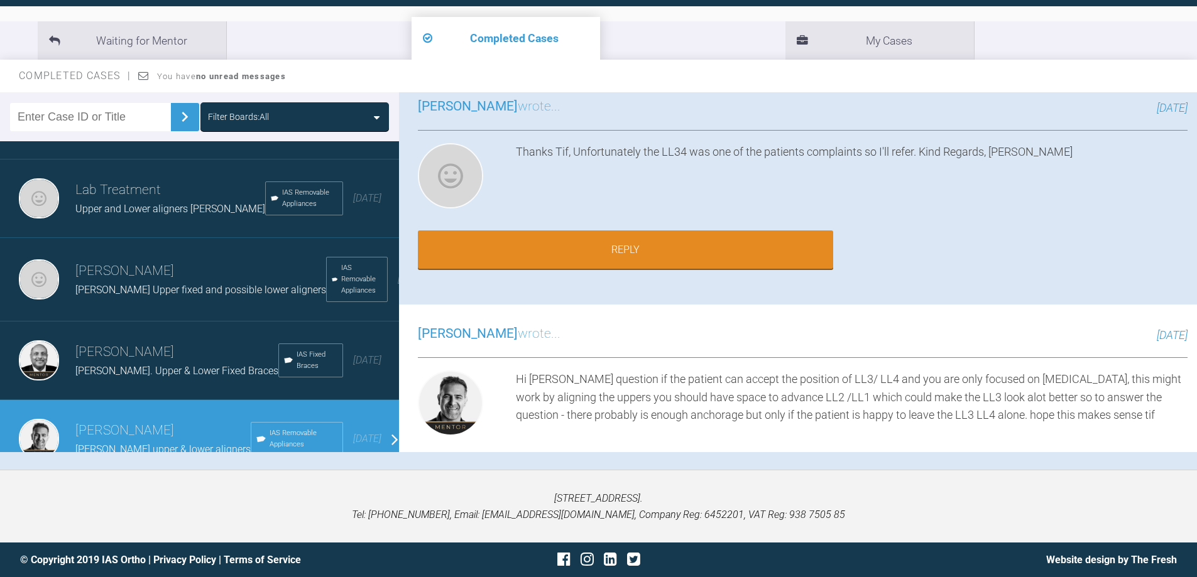
click at [134, 261] on h3 "[PERSON_NAME]" at bounding box center [200, 271] width 251 height 21
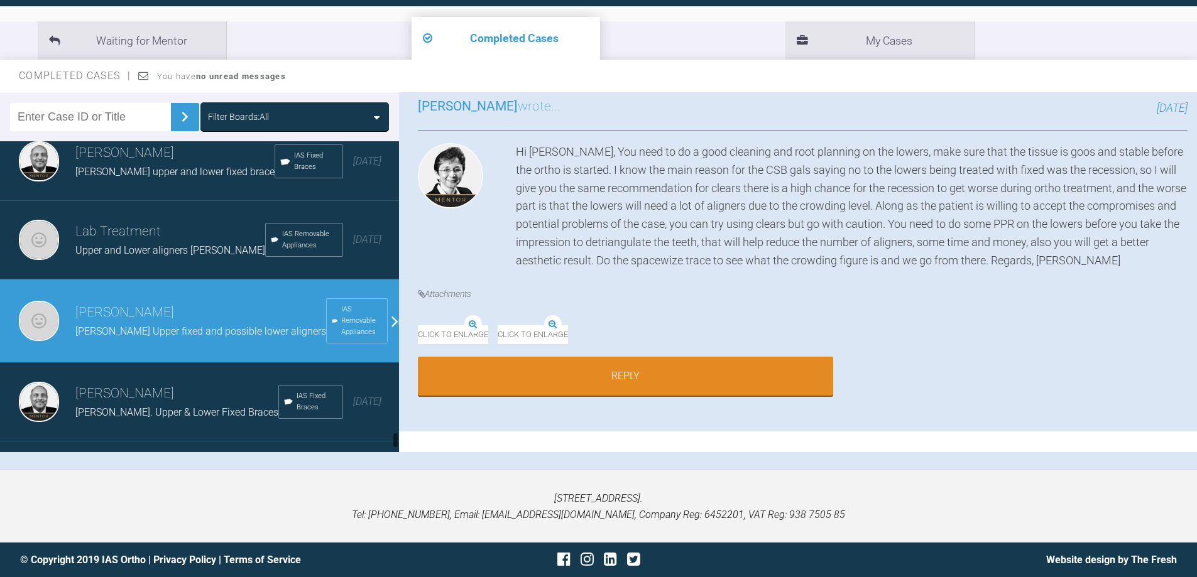
scroll to position [5367, 0]
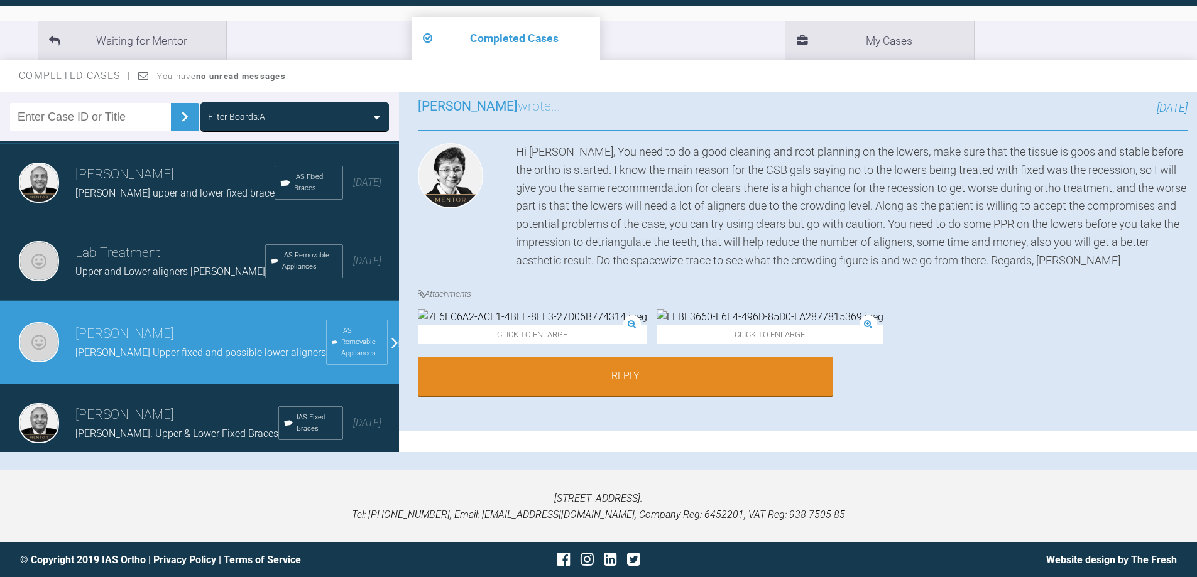
click at [134, 243] on h3 "Lab Treatment" at bounding box center [170, 253] width 190 height 21
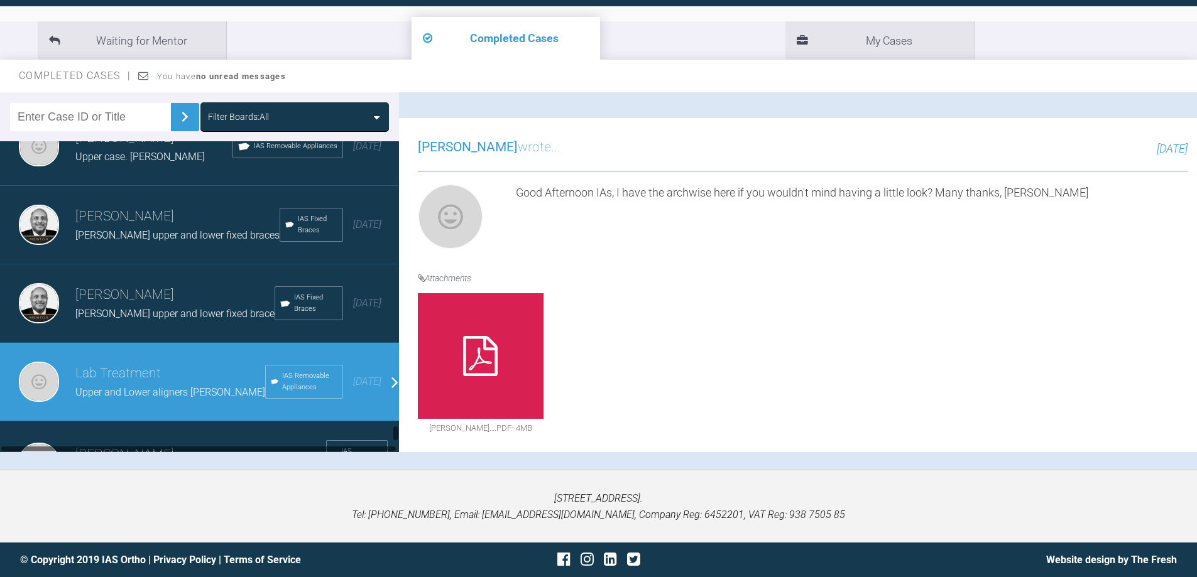
scroll to position [5242, 0]
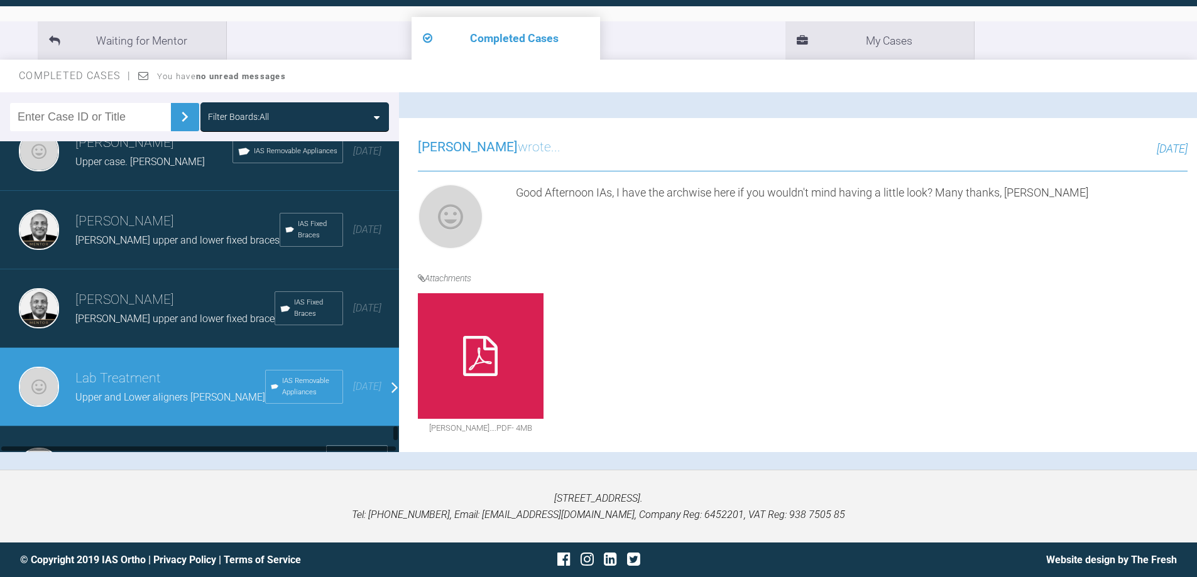
click at [134, 311] on div "[PERSON_NAME] upper and lower fixed brace" at bounding box center [174, 319] width 199 height 16
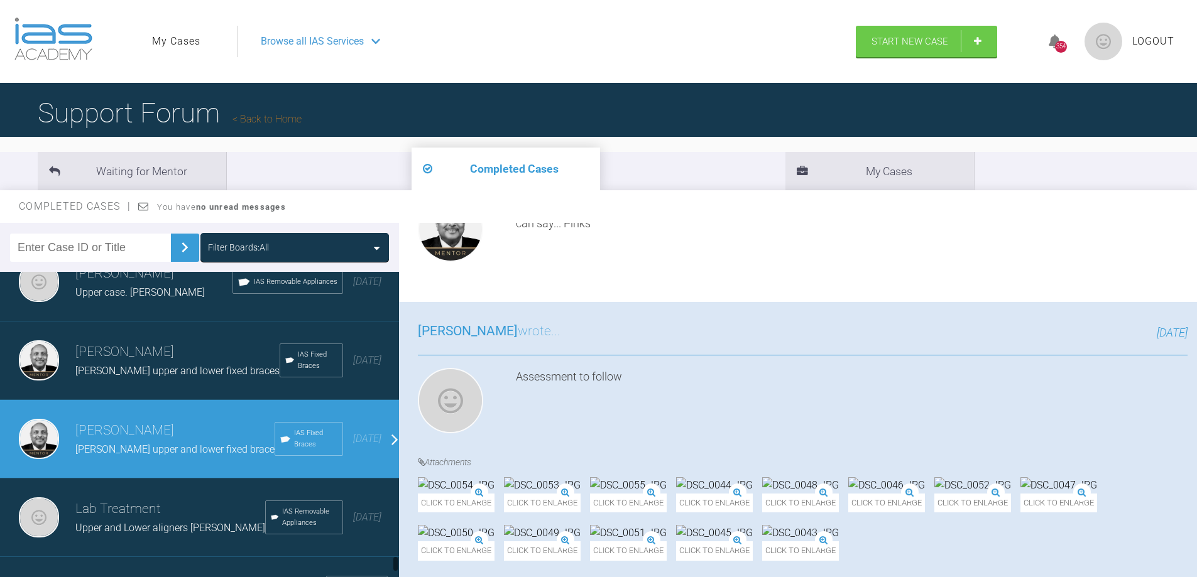
click at [139, 365] on span "[PERSON_NAME] upper and lower fixed braces" at bounding box center [177, 371] width 204 height 12
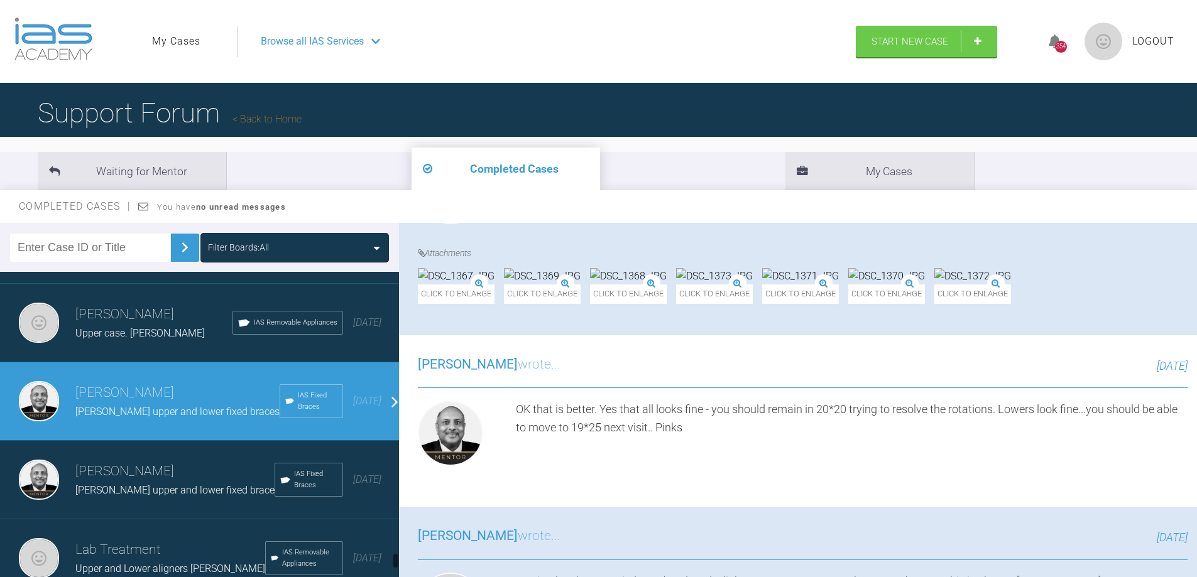
scroll to position [5179, 0]
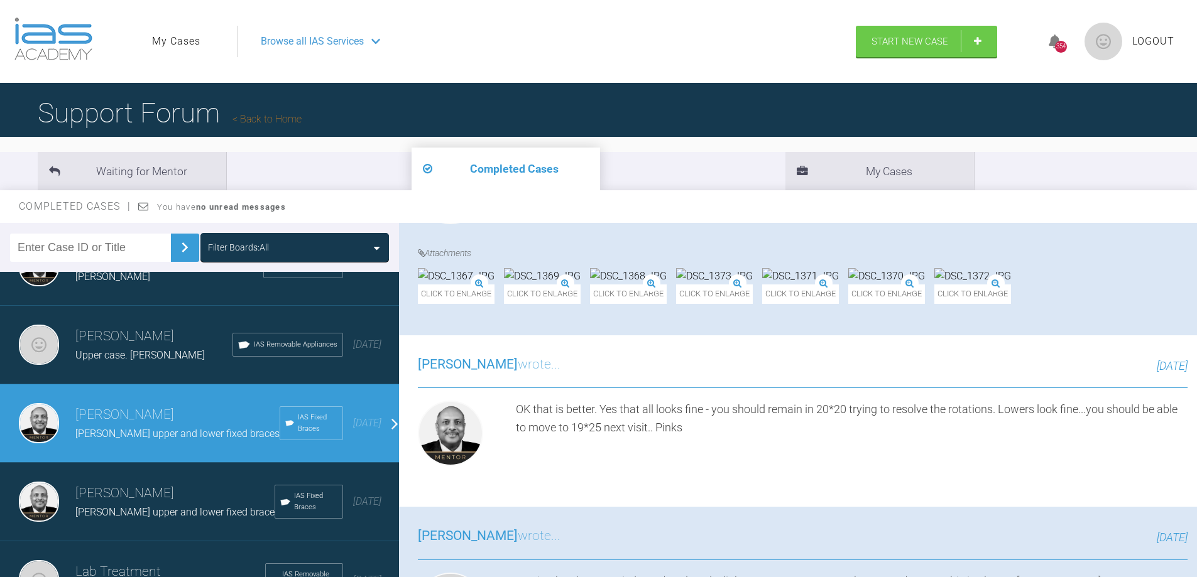
click at [112, 349] on span "Upper case. [PERSON_NAME]" at bounding box center [139, 355] width 129 height 12
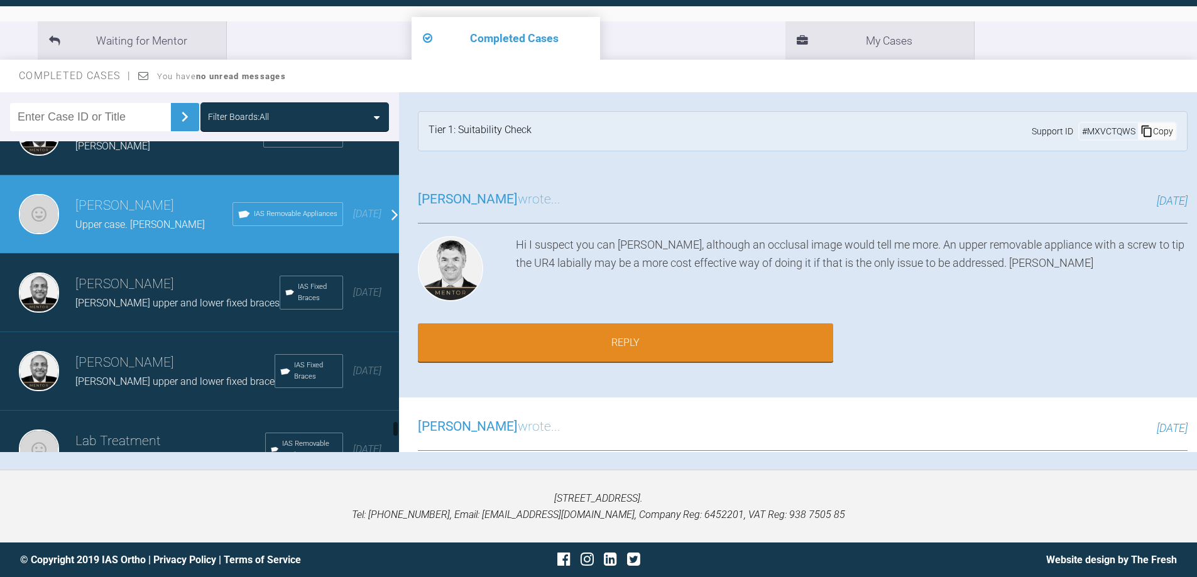
scroll to position [5053, 0]
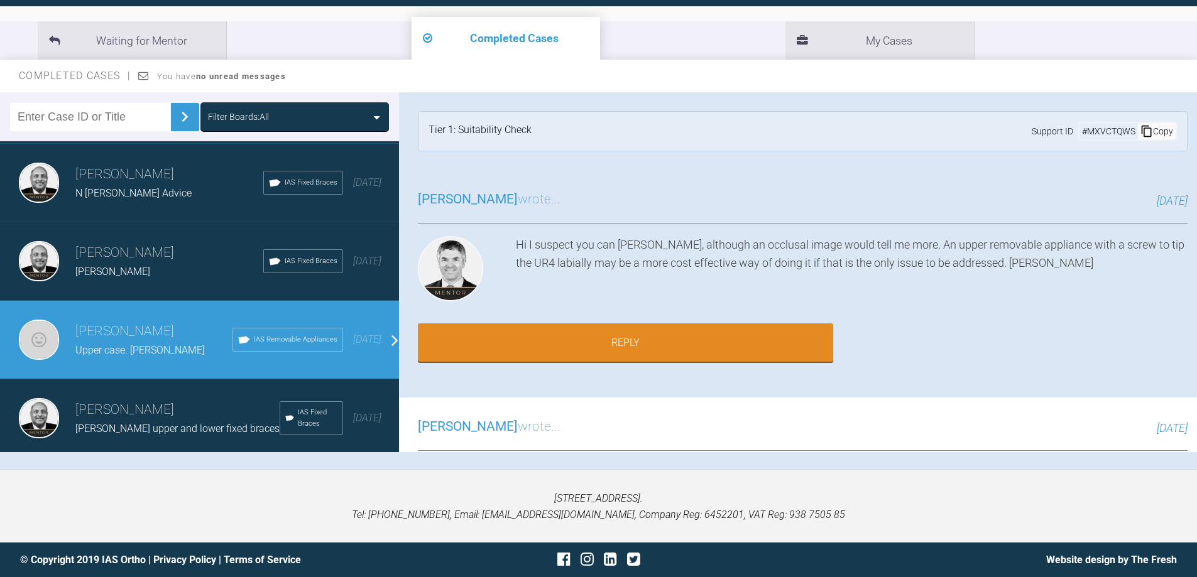
click at [114, 243] on h3 "[PERSON_NAME]" at bounding box center [169, 253] width 188 height 21
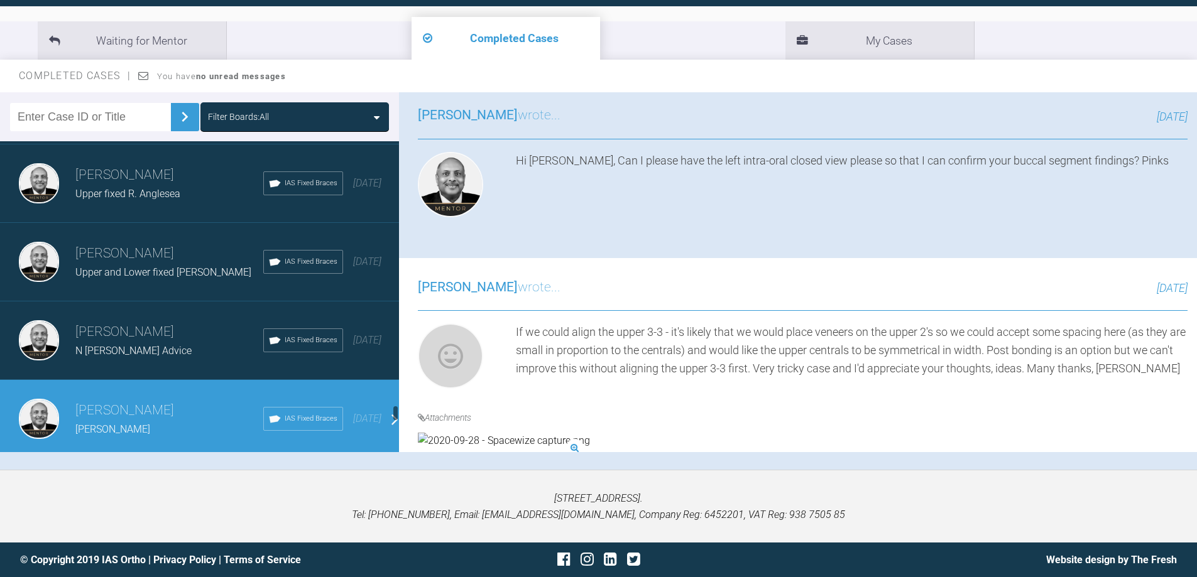
scroll to position [4865, 0]
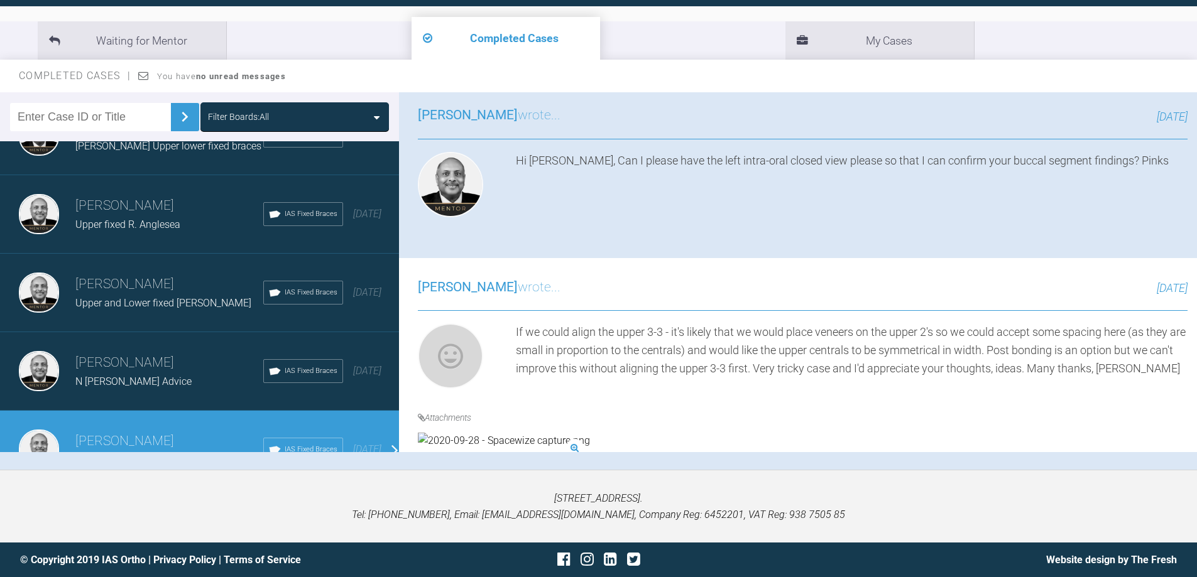
click at [116, 219] on span "Upper fixed R. Anglesea" at bounding box center [127, 225] width 105 height 12
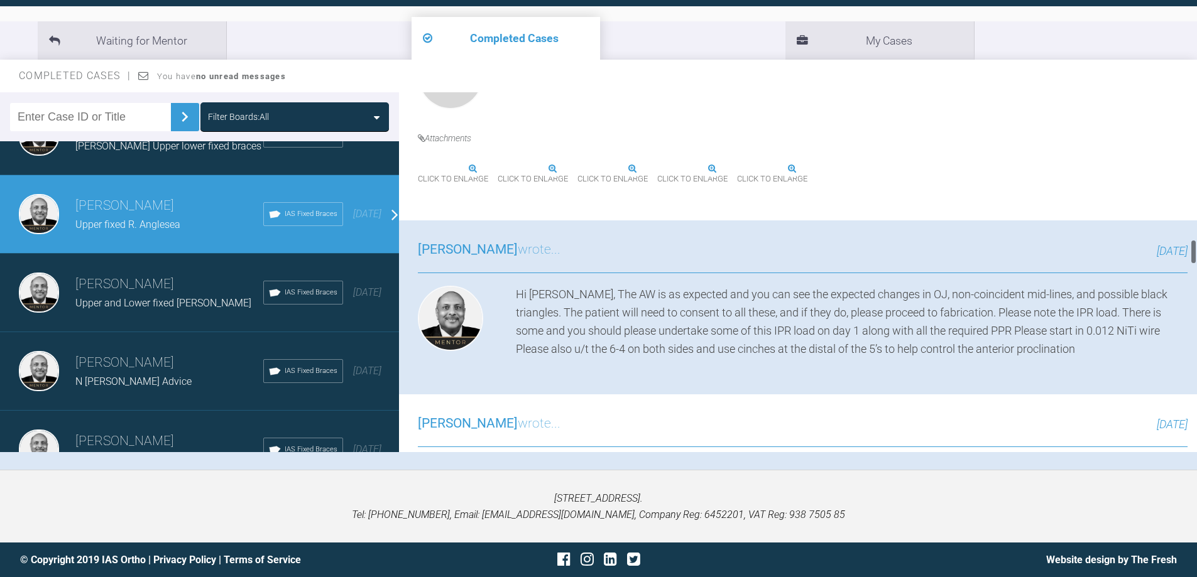
scroll to position [2325, 0]
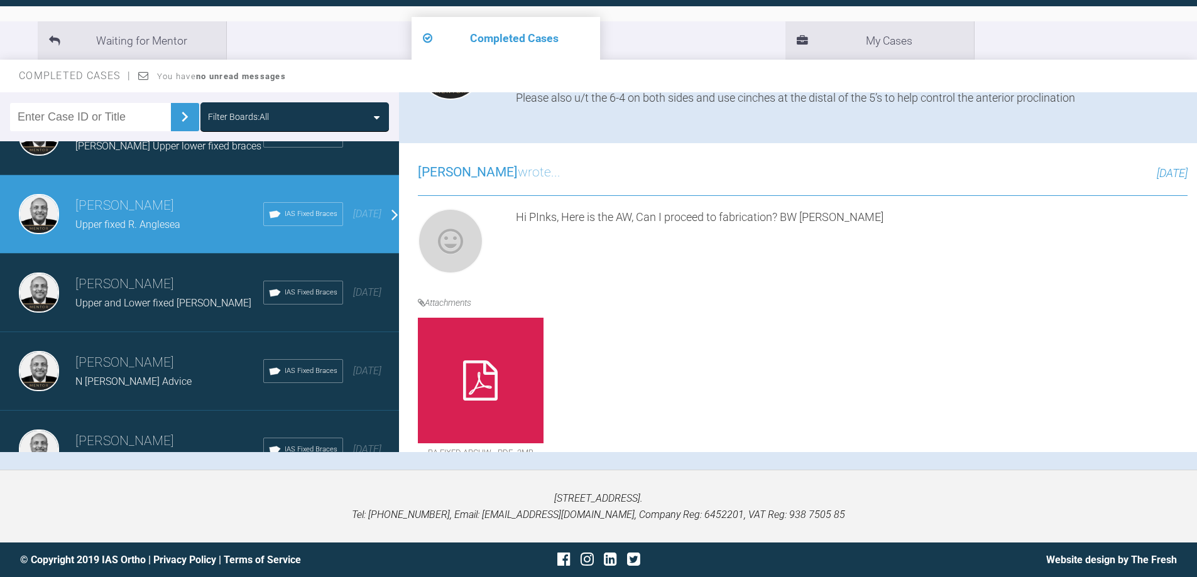
drag, startPoint x: 974, startPoint y: 304, endPoint x: 1111, endPoint y: 300, distance: 137.6
copy div "UT upper 6-4's with cinches."
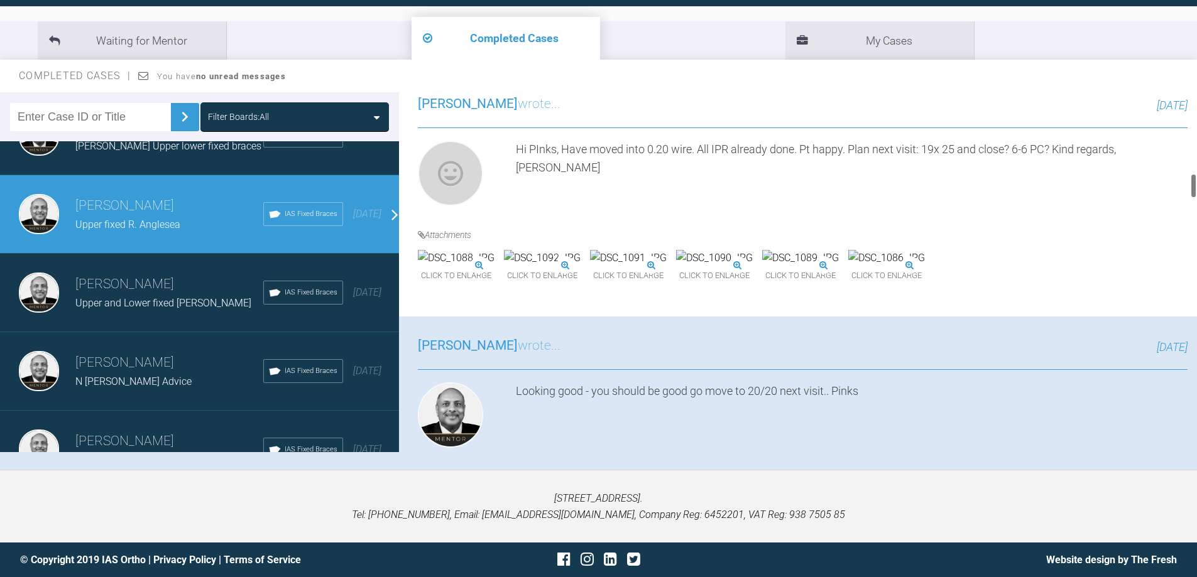
scroll to position [1131, 0]
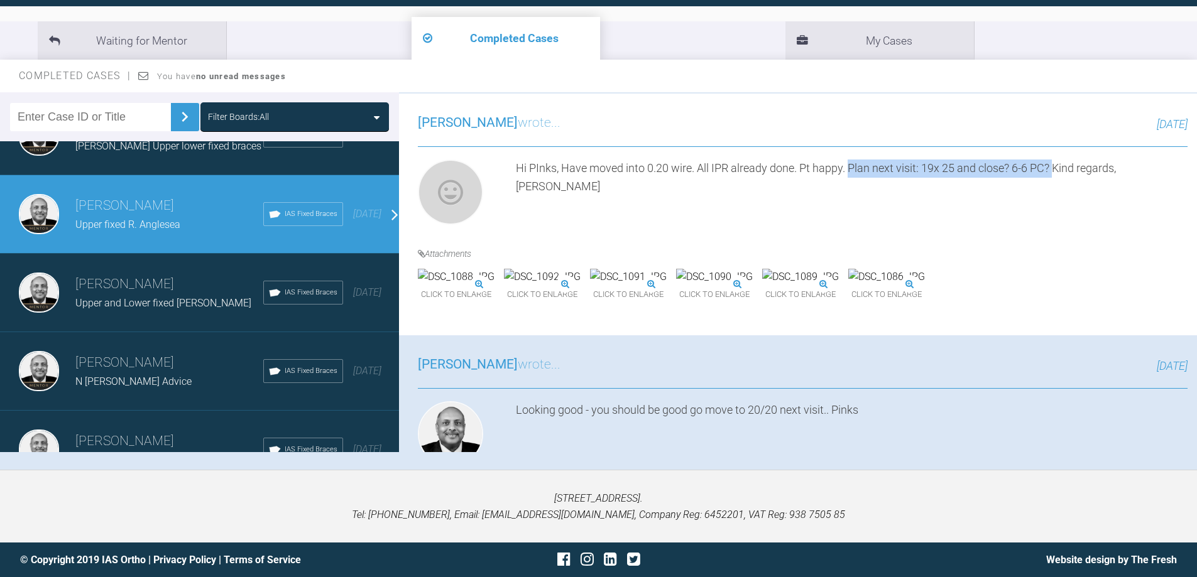
drag, startPoint x: 851, startPoint y: 306, endPoint x: 1058, endPoint y: 302, distance: 207.4
click at [1058, 230] on div "Hi PInks, Have moved into 0.20 wire. All IPR already done. Pt happy. Plan next …" at bounding box center [852, 195] width 672 height 70
copy div "Plan next visit: 19x 25 and close? 6-6 PC?"
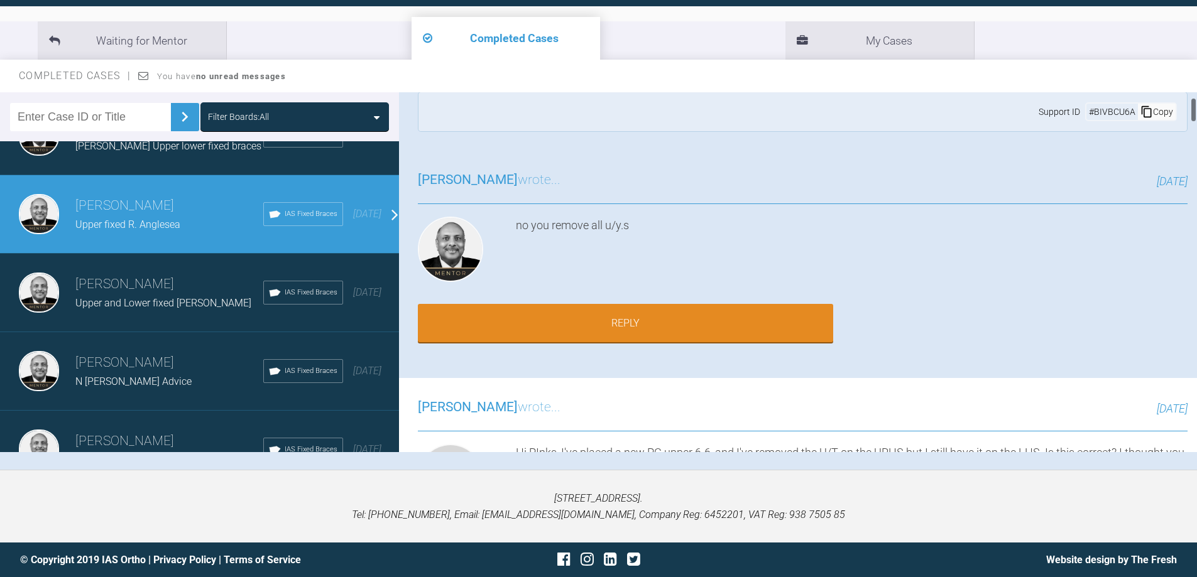
scroll to position [0, 0]
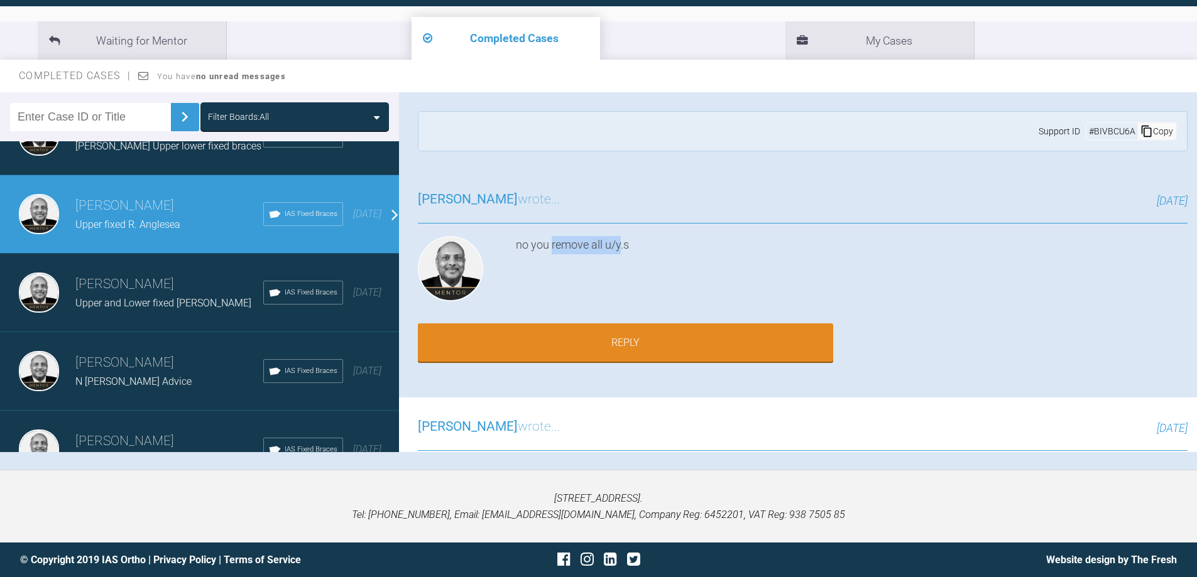
drag, startPoint x: 552, startPoint y: 246, endPoint x: 622, endPoint y: 244, distance: 70.4
click at [622, 244] on div "no you remove all u/y.s" at bounding box center [852, 271] width 672 height 70
copy div "remove all u/y"
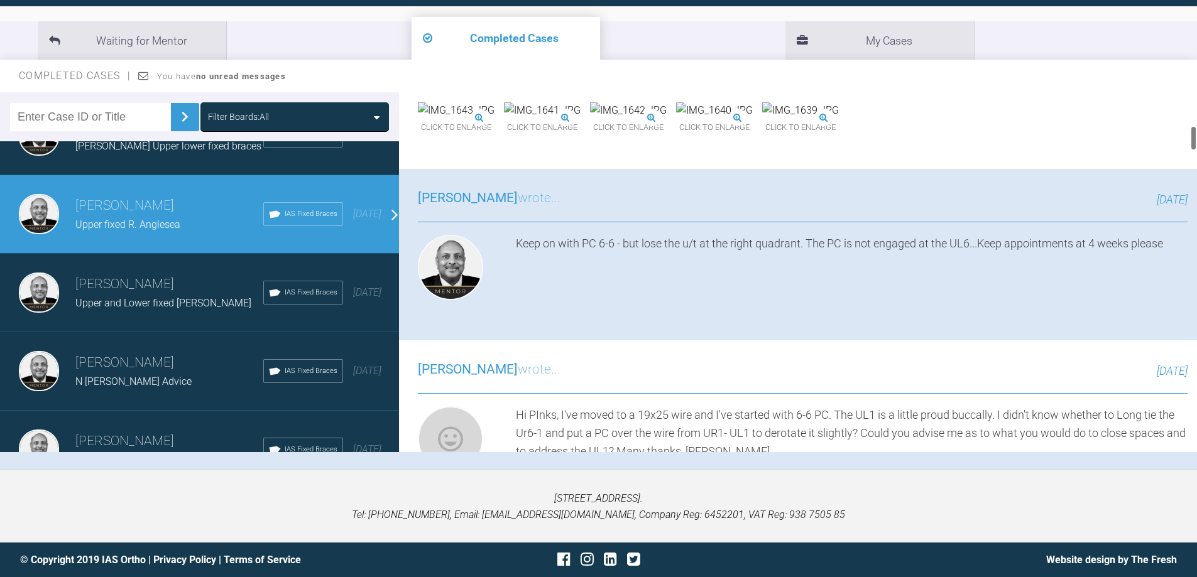
scroll to position [440, 0]
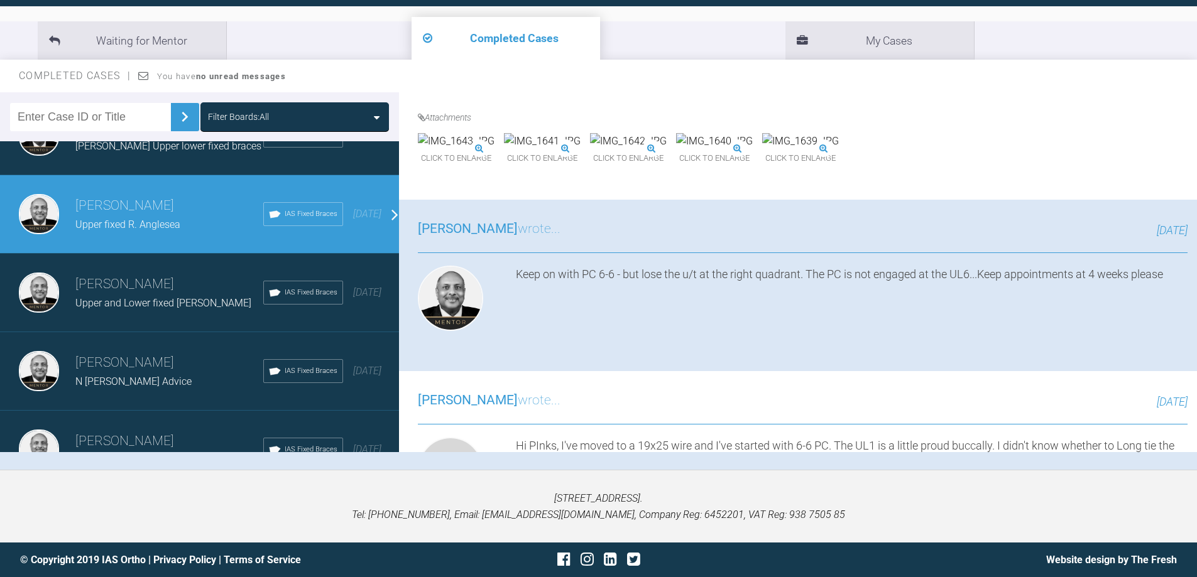
click at [463, 150] on img at bounding box center [456, 141] width 77 height 16
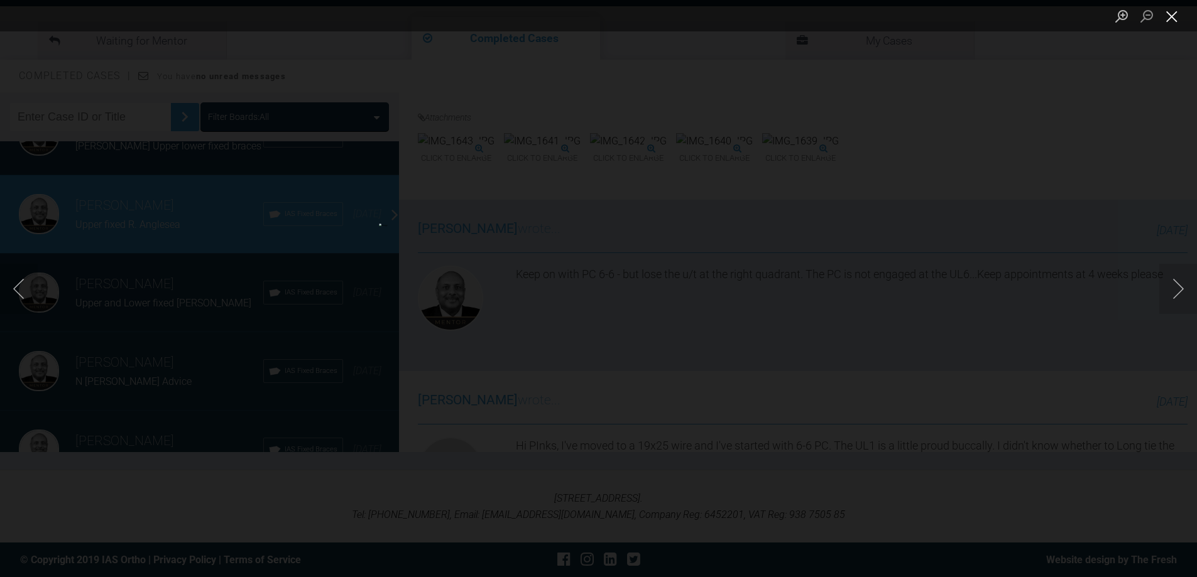
click at [1165, 16] on button "Close lightbox" at bounding box center [1171, 16] width 25 height 22
